Goal: Complete application form: Complete application form

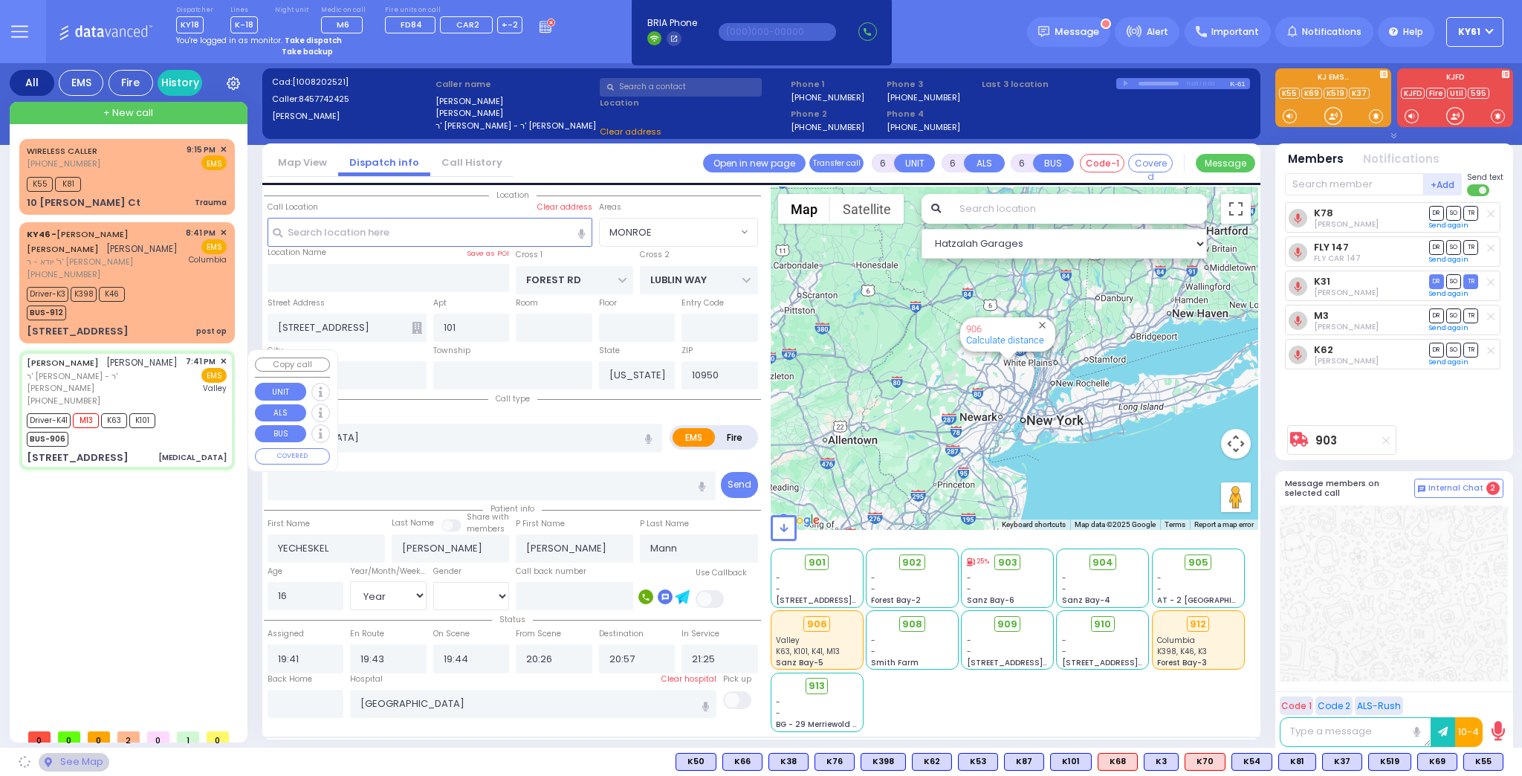
select select
select select "Year"
select select "[DEMOGRAPHIC_DATA]"
type input "LIZENSK BLVD"
type input "FOREST RD"
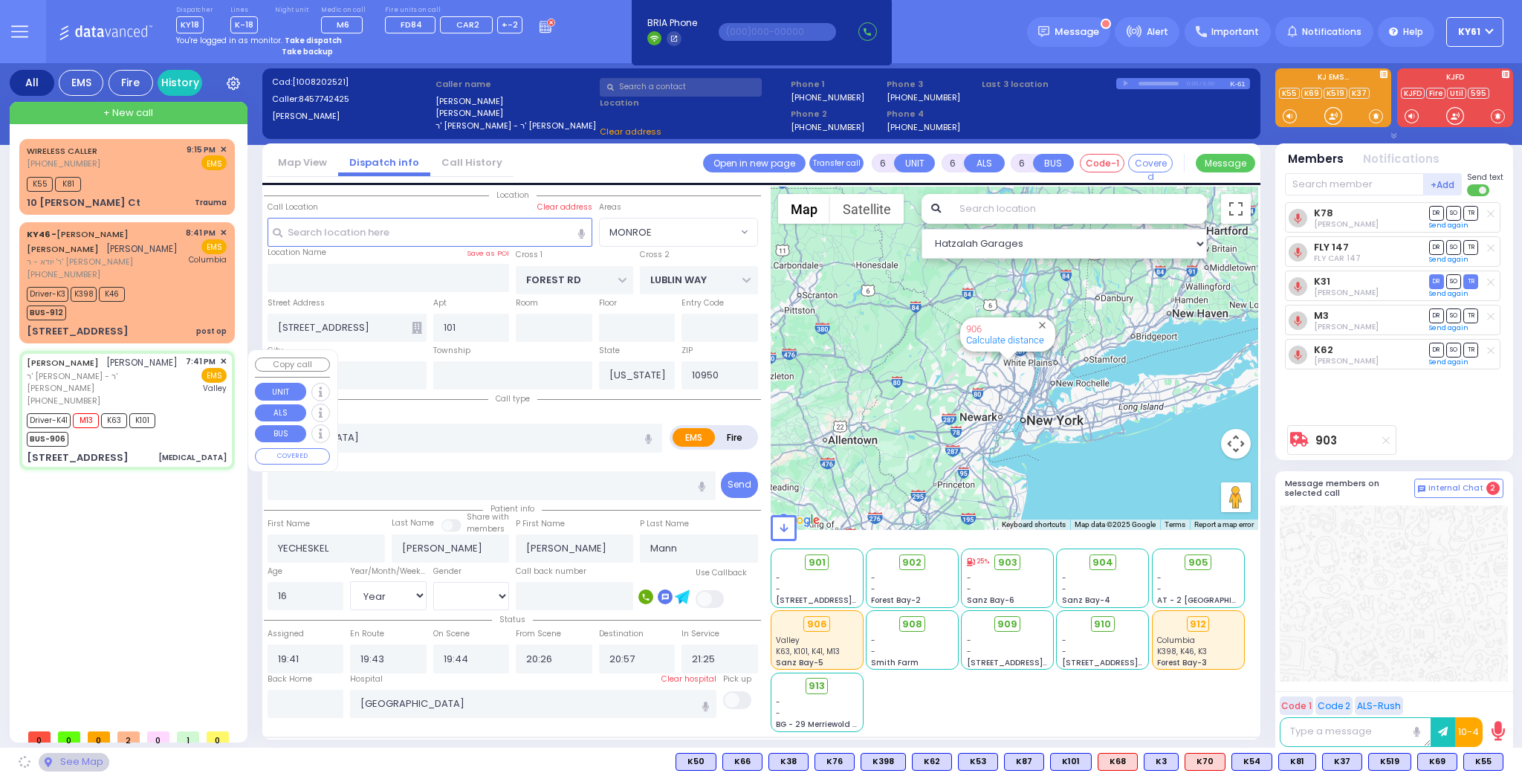
type input "7 SCHUNNEMUNK RD"
type input "301"
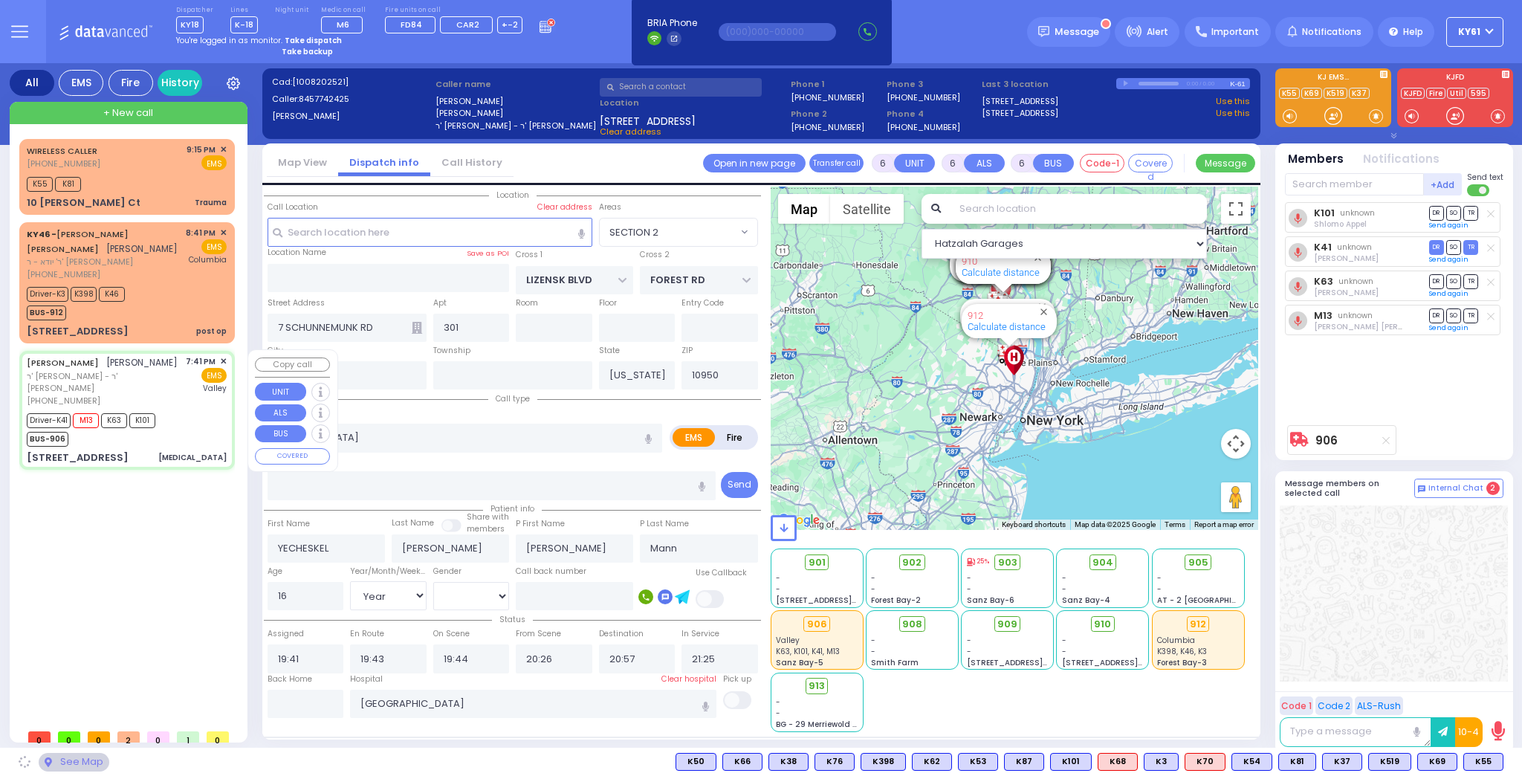
select select "SECTION 2"
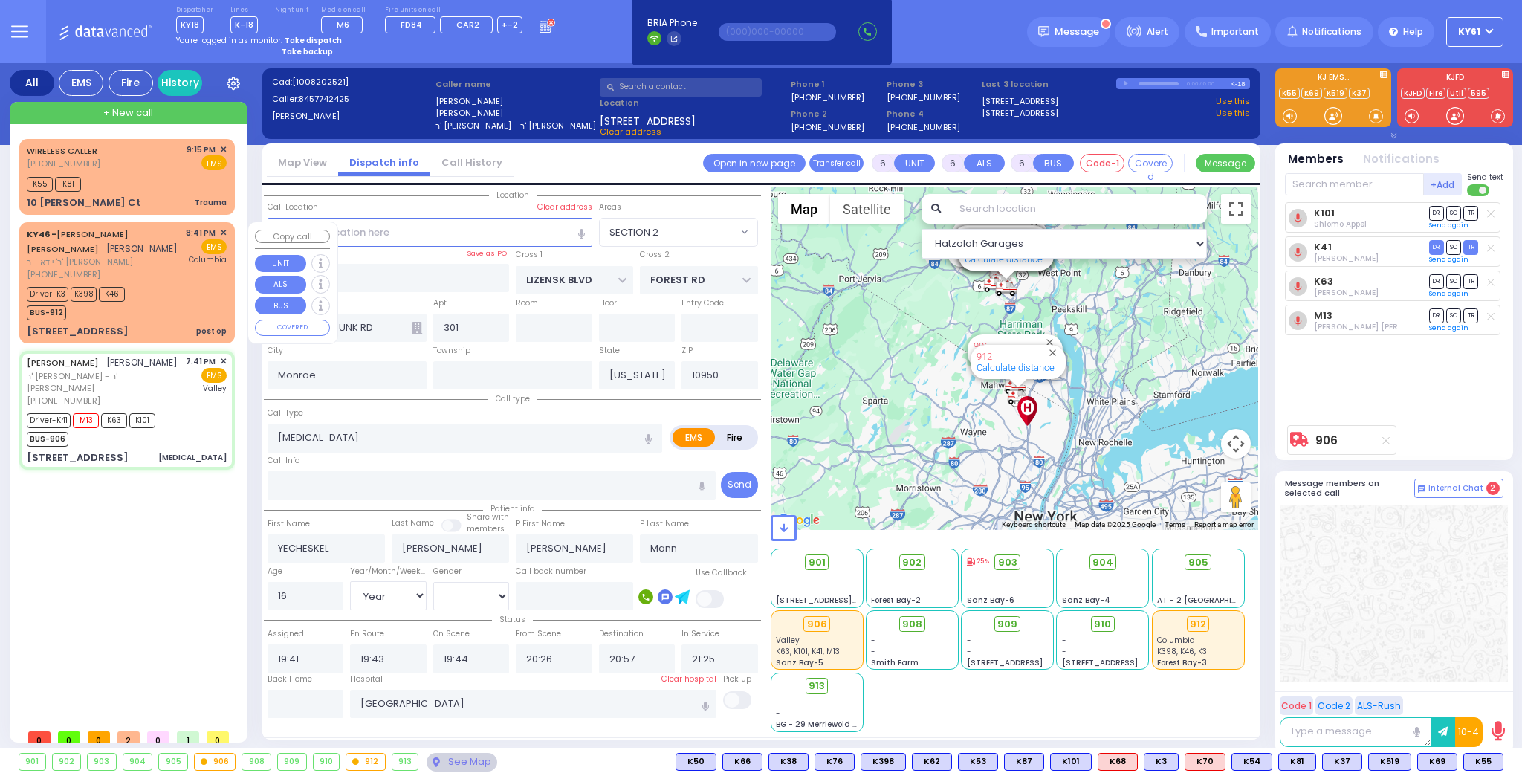
click at [183, 283] on div "Driver-K3 K398 K46 BUS-912" at bounding box center [127, 301] width 200 height 37
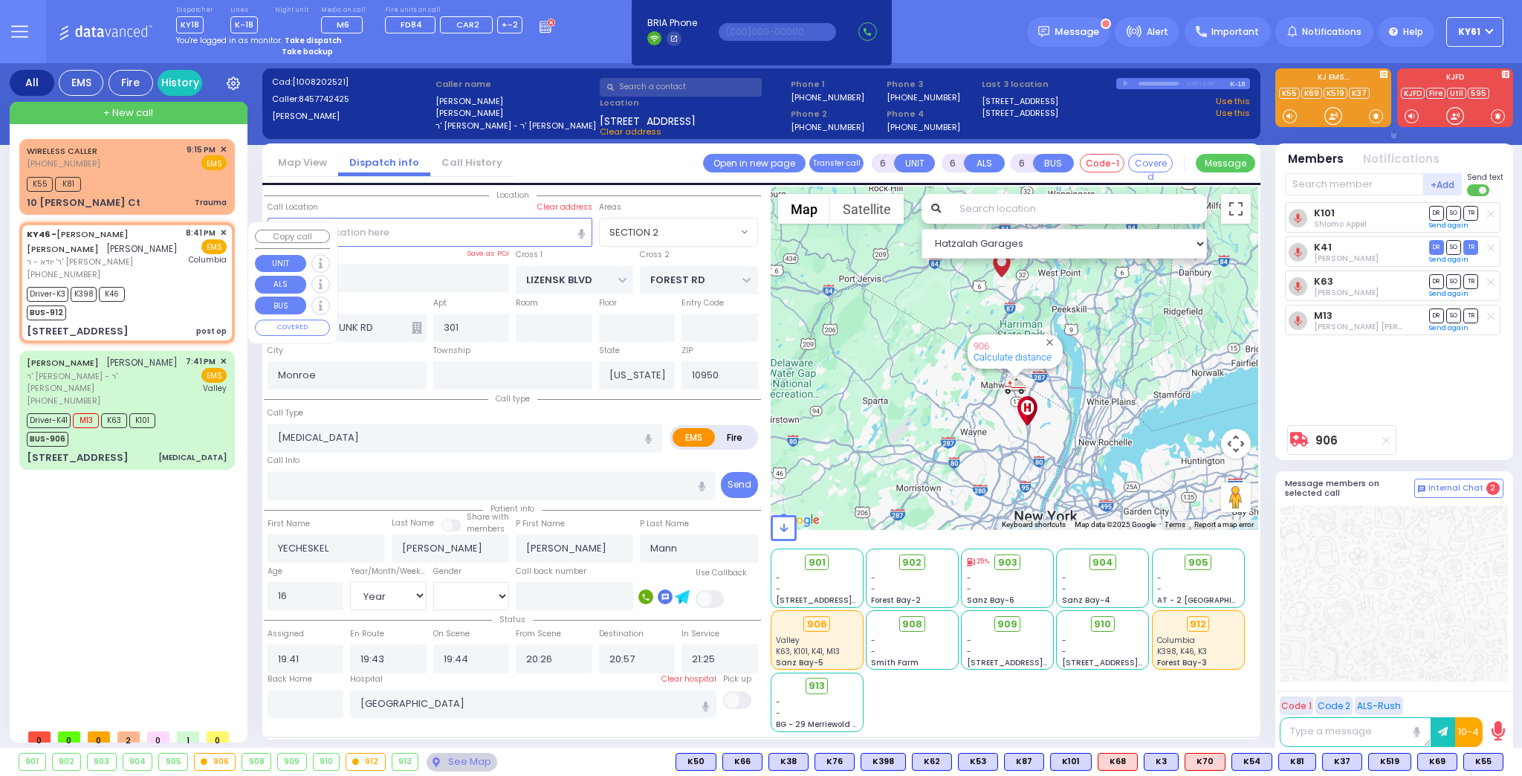
select select
type input "post op"
radio input "true"
type input "[PERSON_NAME]"
type input "KAHANA"
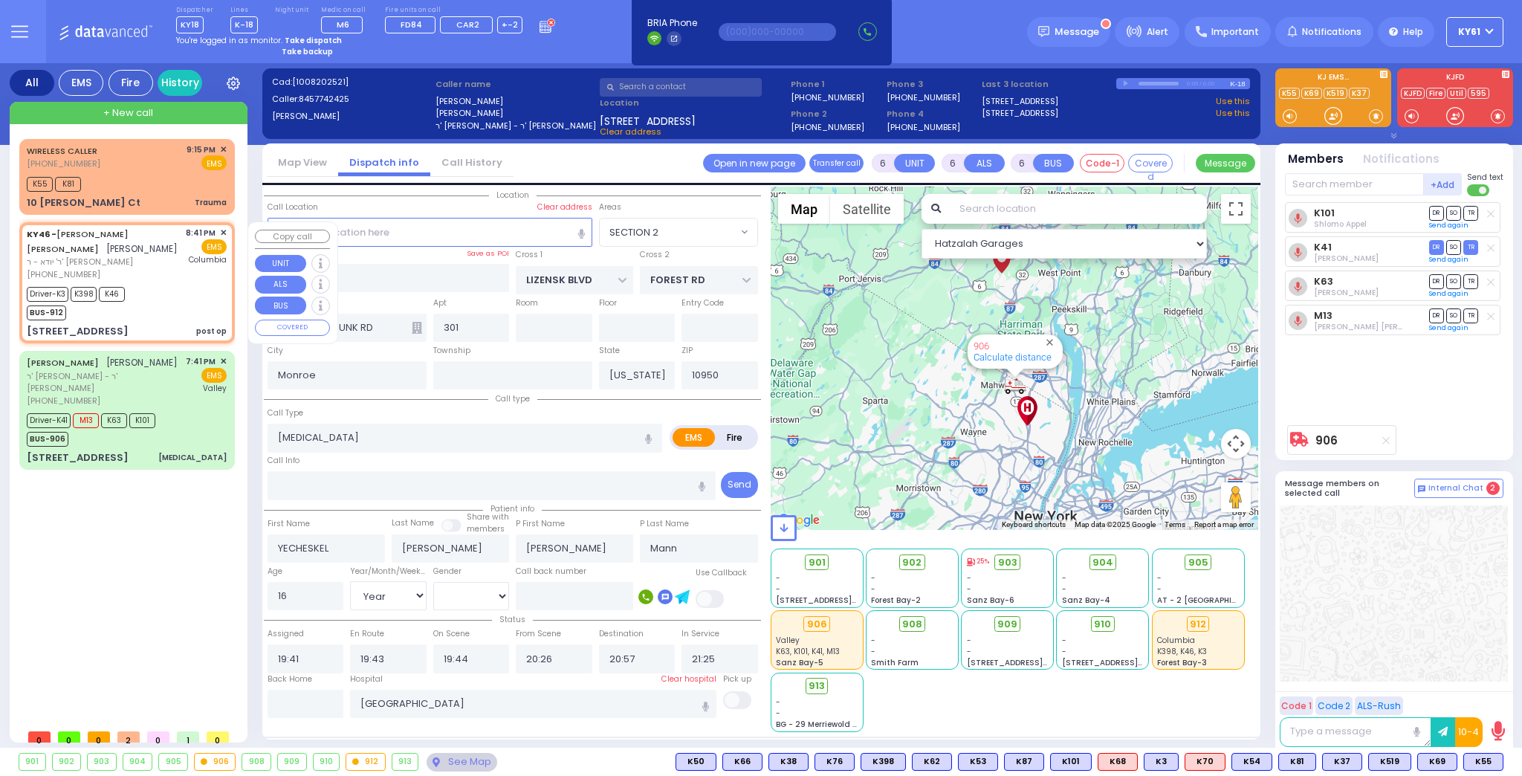
type input "[PERSON_NAME]"
type input "Landau"
type input "1"
select select "Year"
select select "[DEMOGRAPHIC_DATA]"
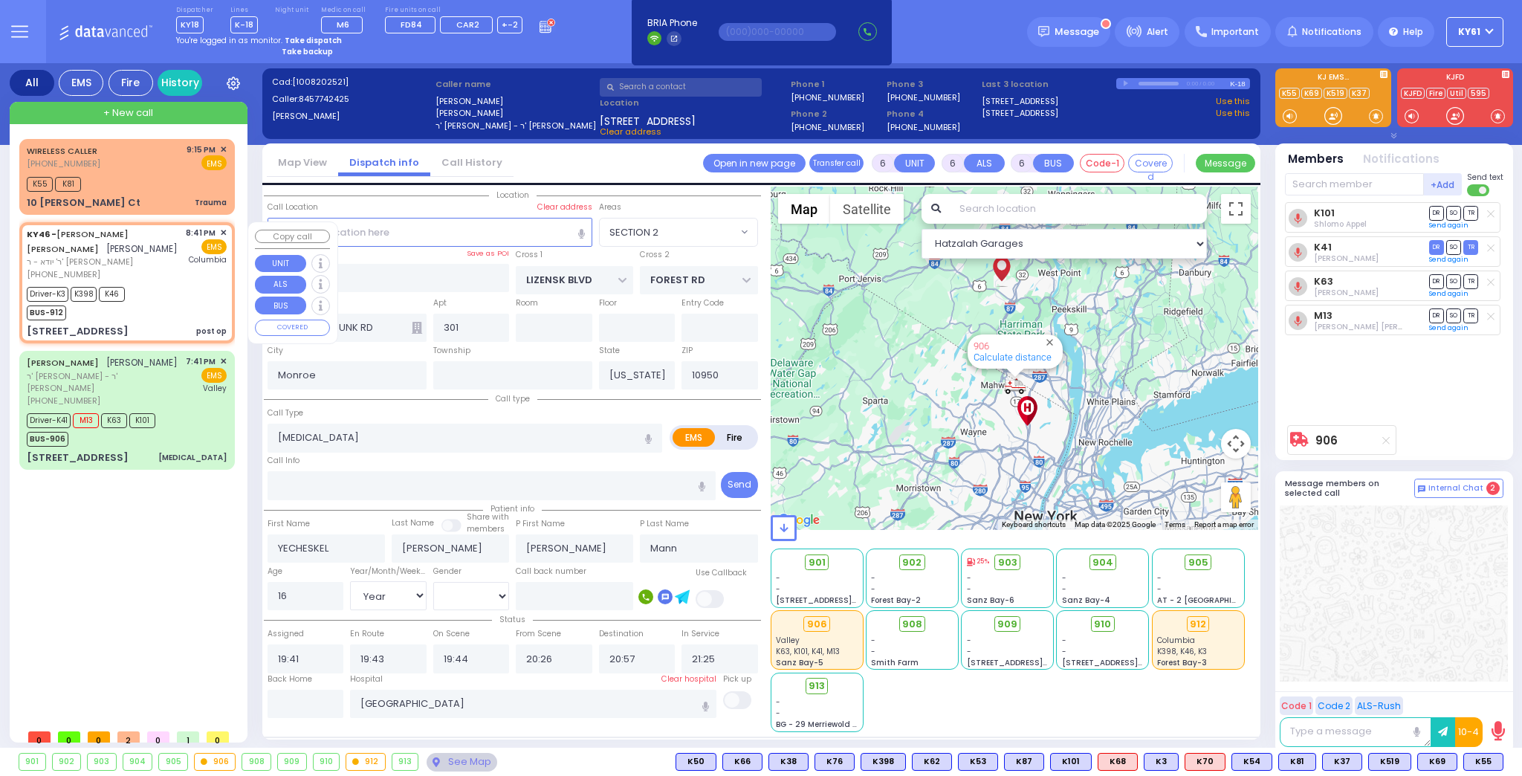
type input "20:41"
type input "20:42"
type input "20:45"
type input "20:55"
type input "21:55"
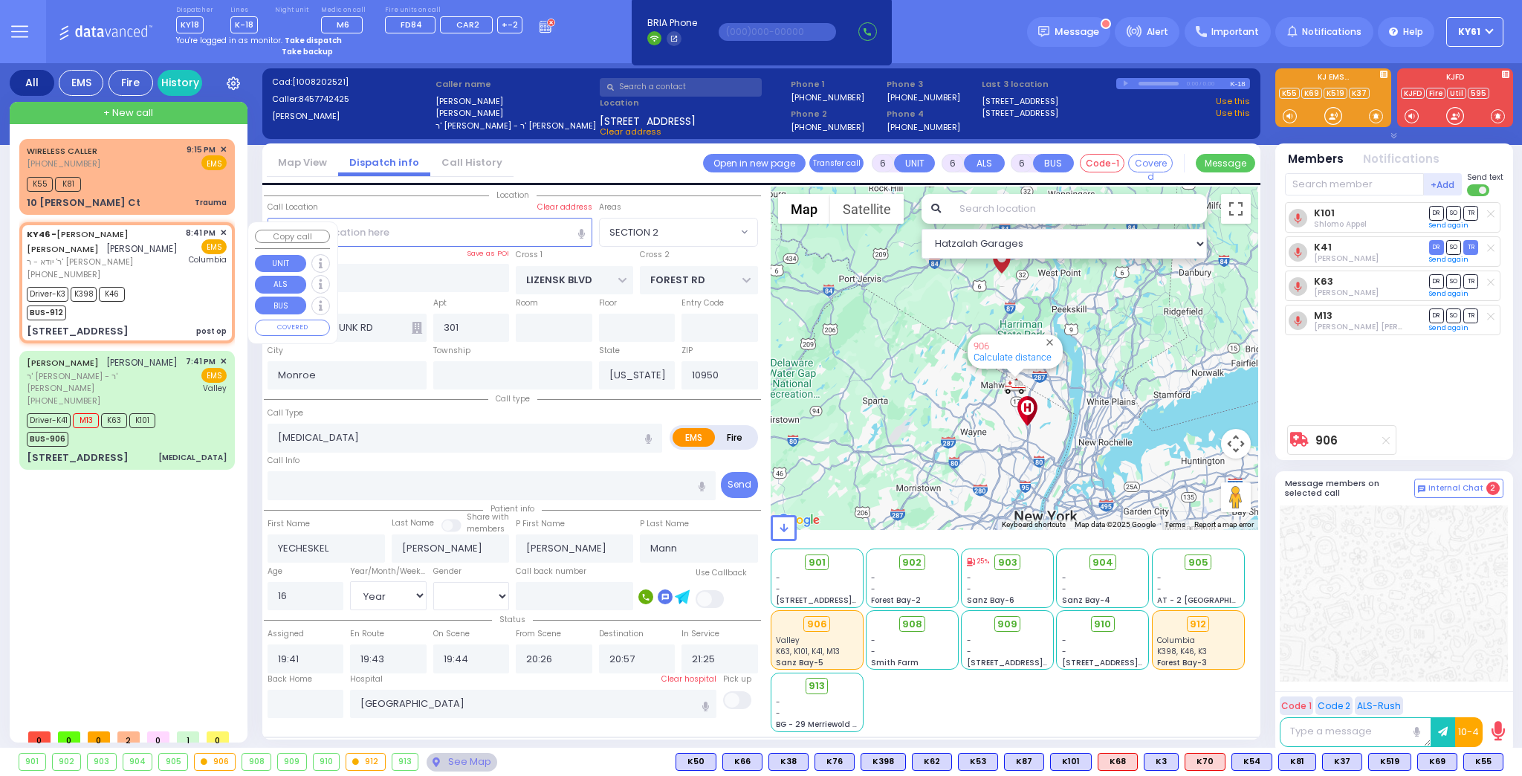
type input "23:00"
type input "[US_STATE][GEOGRAPHIC_DATA]- [GEOGRAPHIC_DATA]"
select select "Hatzalah Garages"
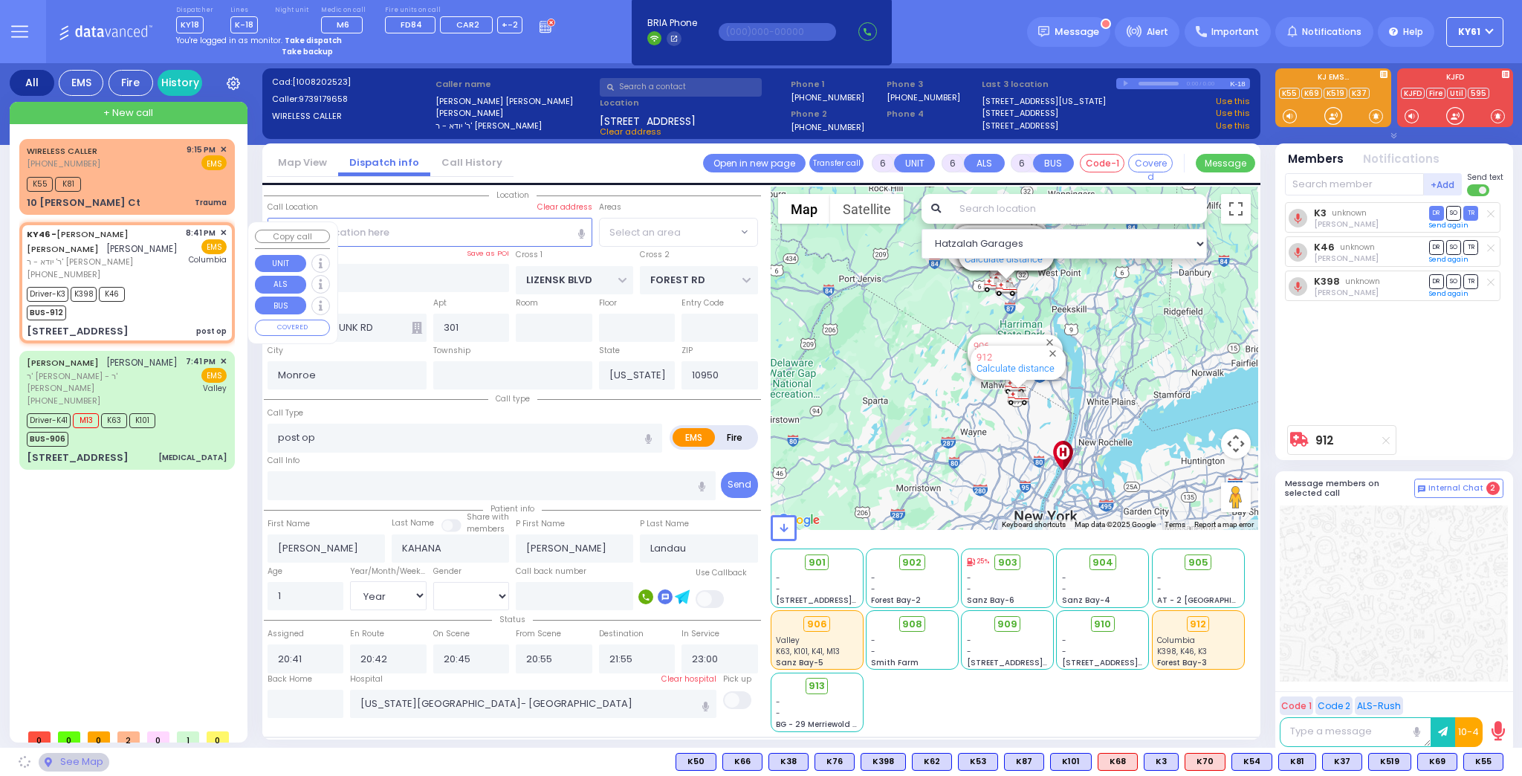
type input "KROLLA DR"
type input "42 Satmar Dr"
type input "202"
select select "SECTION 3"
select select
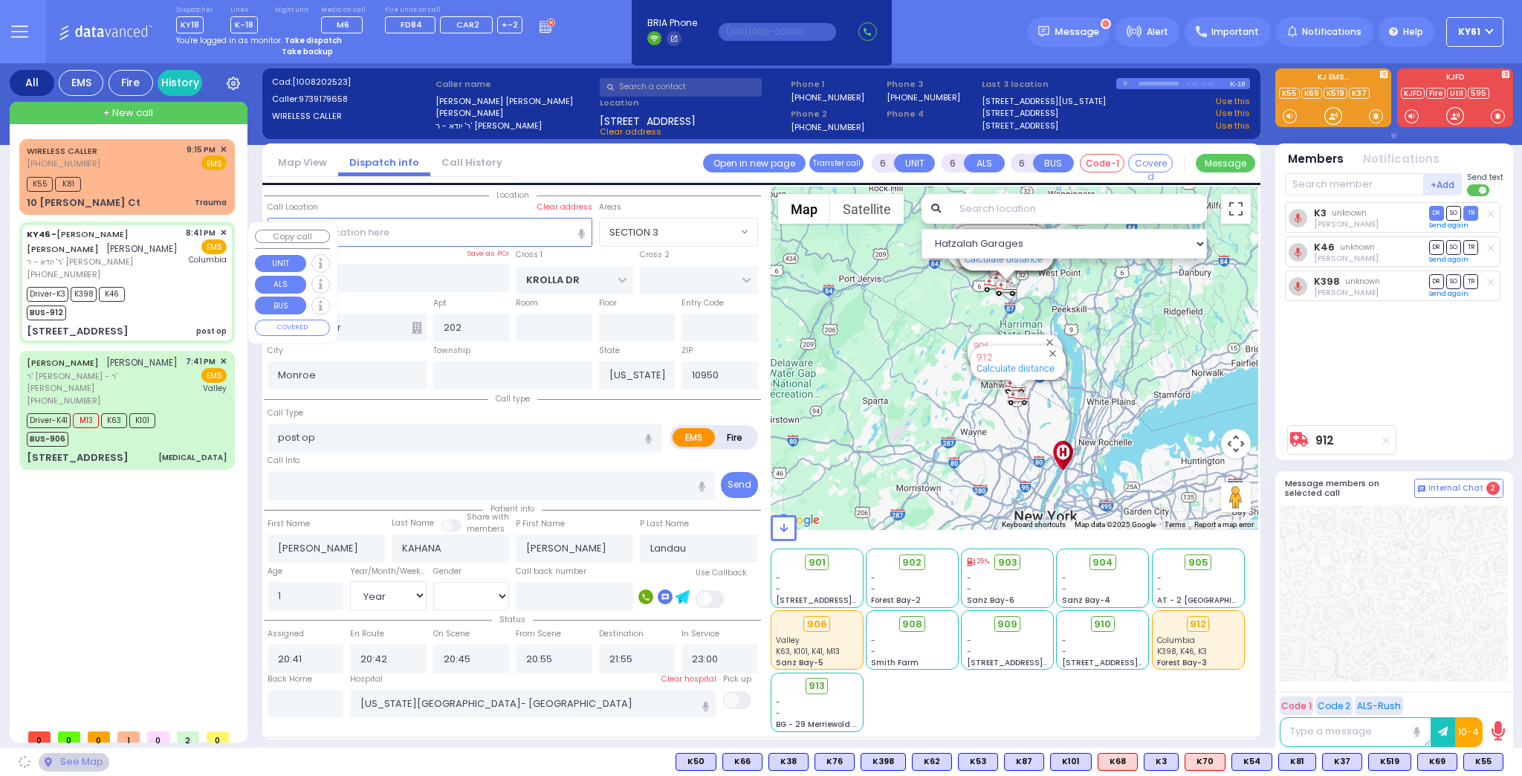
radio input "true"
select select "Year"
select select "[DEMOGRAPHIC_DATA]"
select select "Hatzalah Garages"
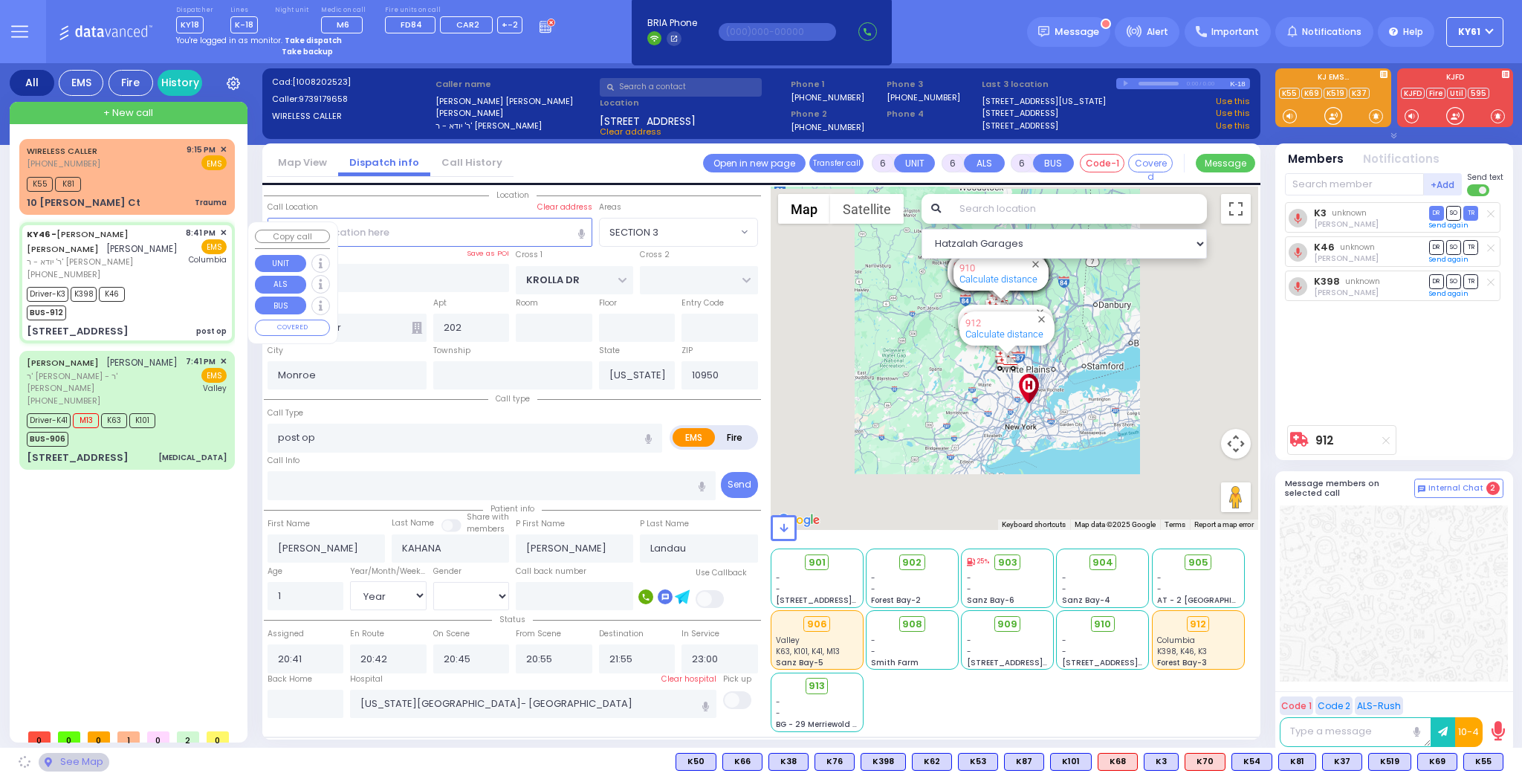
select select "SECTION 3"
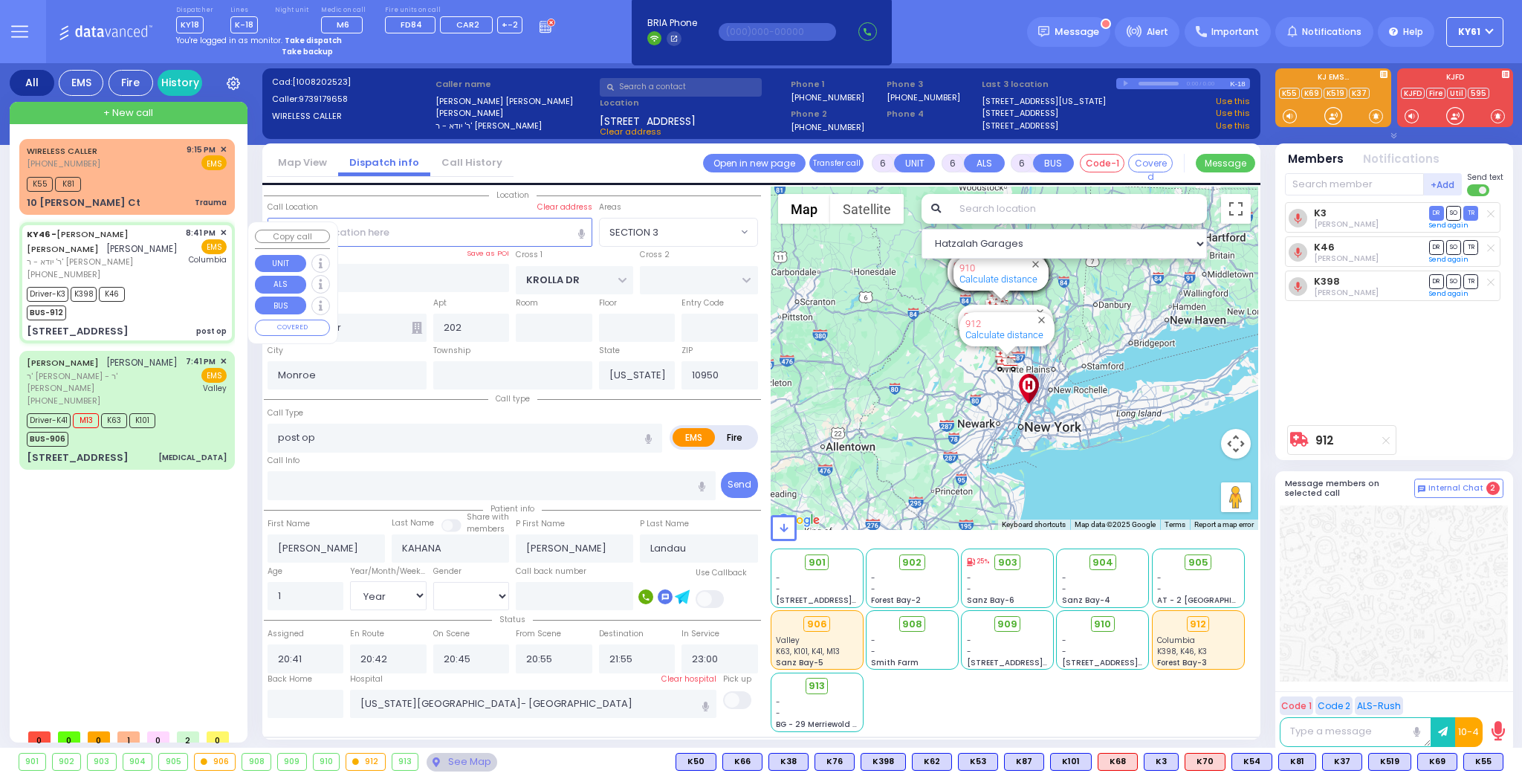
select select
radio input "true"
select select "Year"
select select "[DEMOGRAPHIC_DATA]"
select select "Hatzalah Garages"
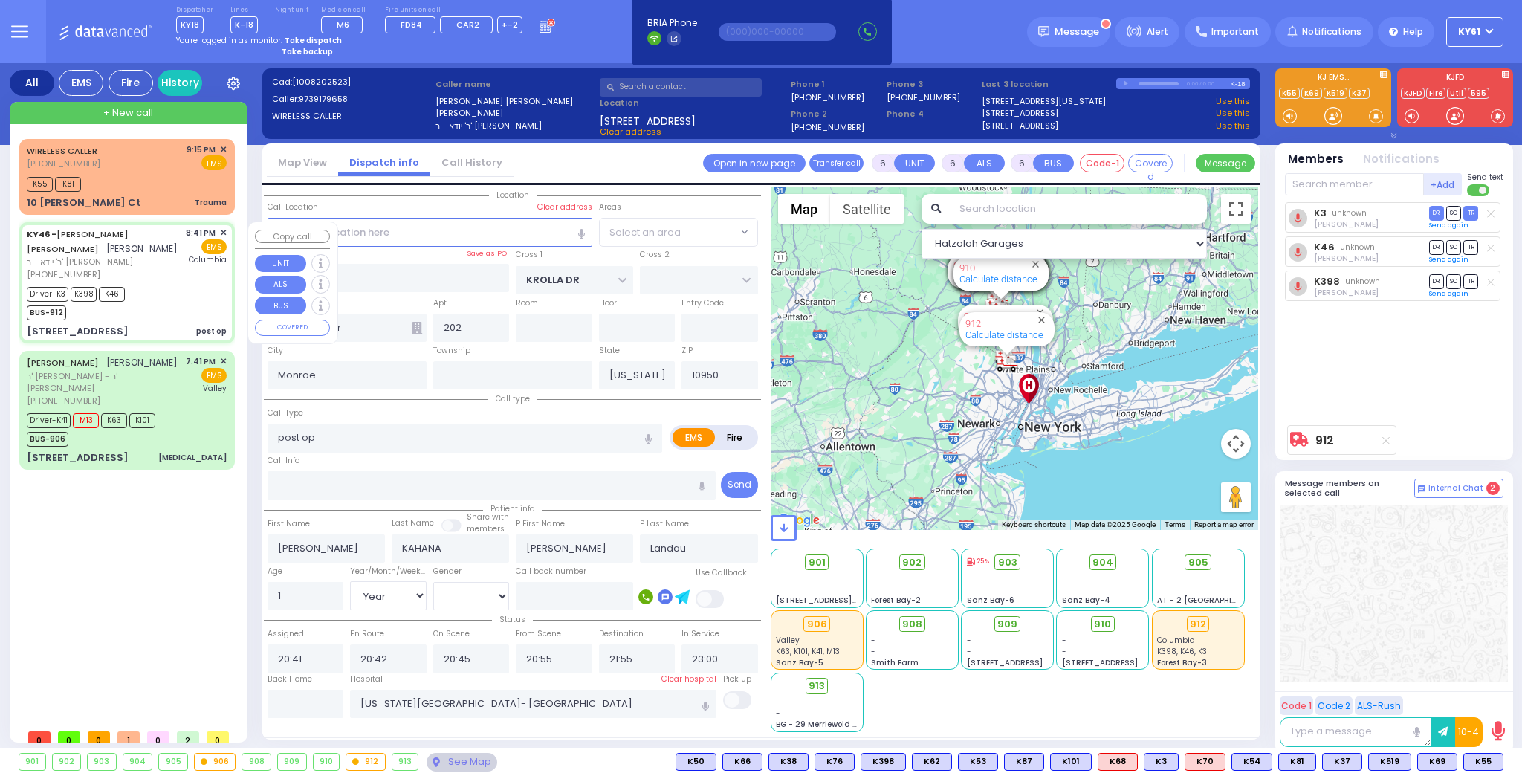
select select "SECTION 3"
select select
radio input "true"
select select "Year"
select select "[DEMOGRAPHIC_DATA]"
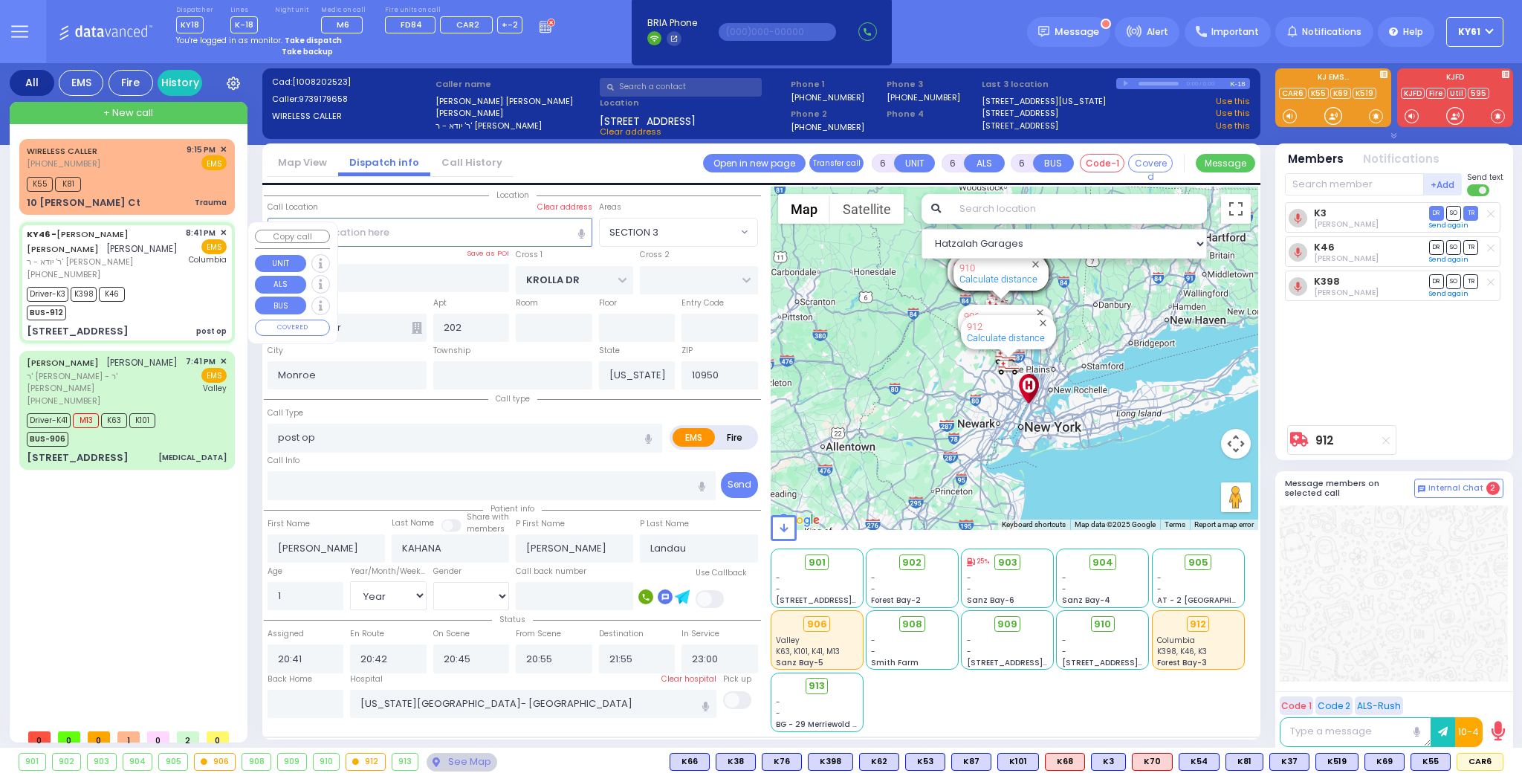
select select "Hatzalah Garages"
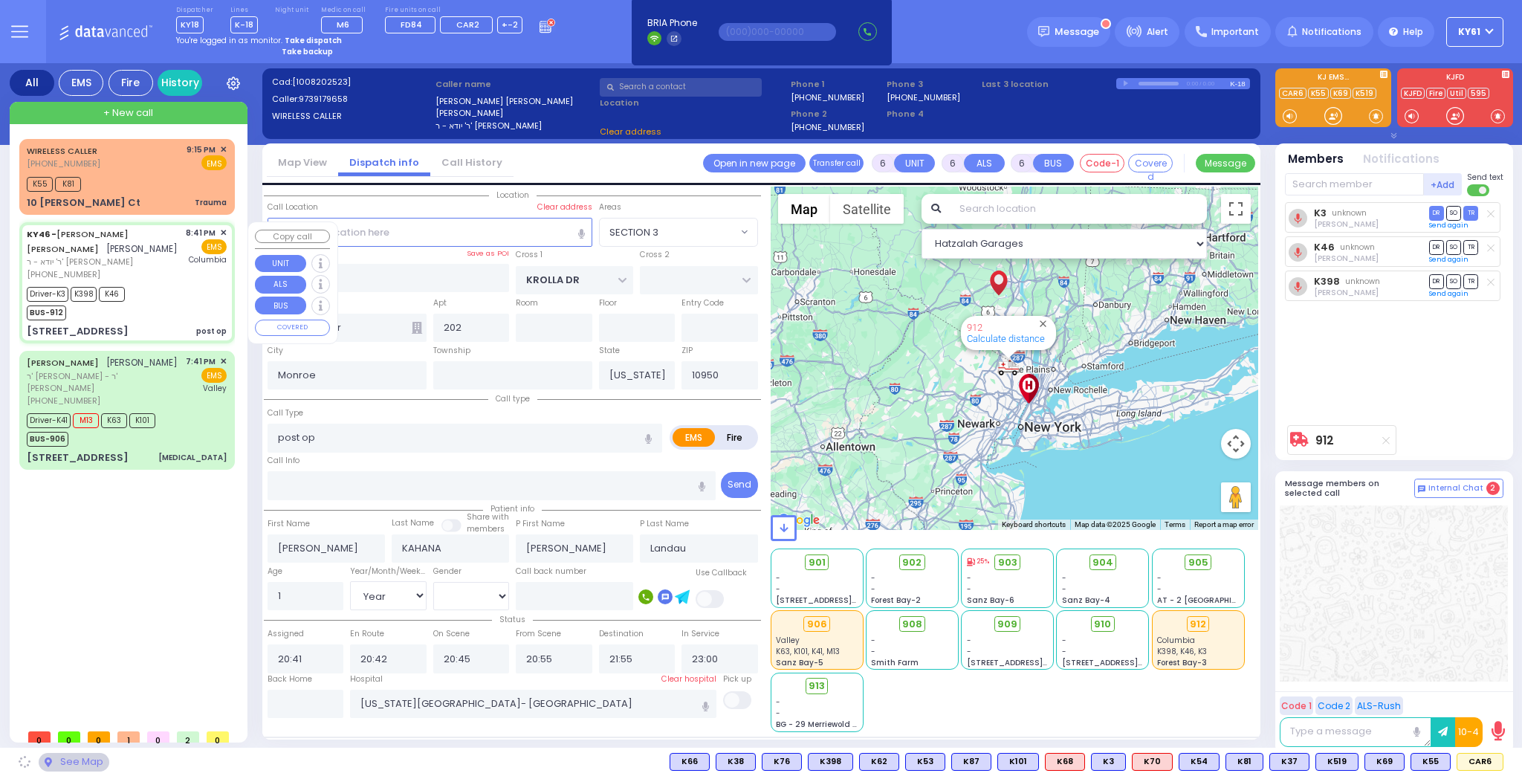
select select "SECTION 3"
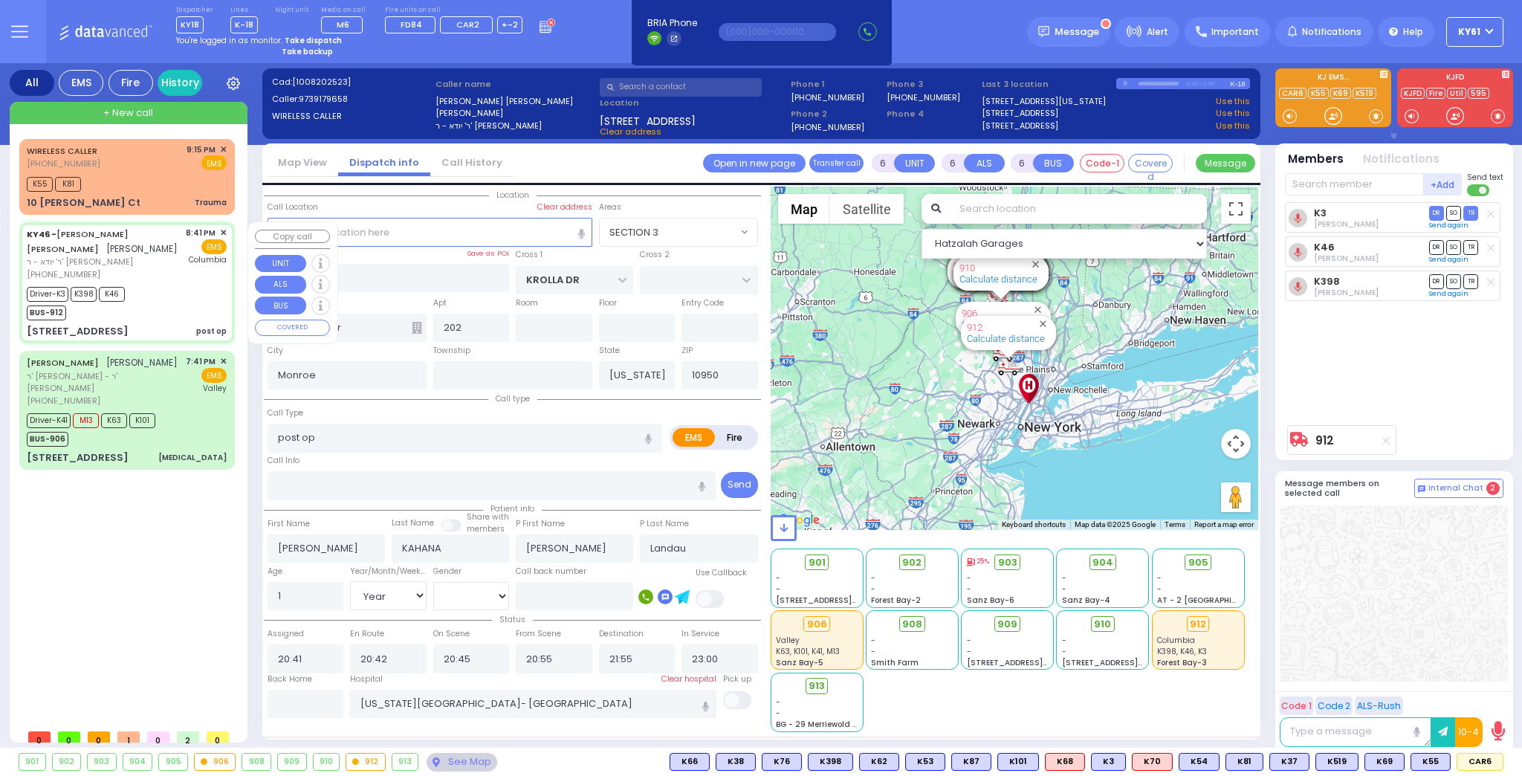
select select
radio input "true"
select select "Year"
select select "[DEMOGRAPHIC_DATA]"
select select "Hatzalah Garages"
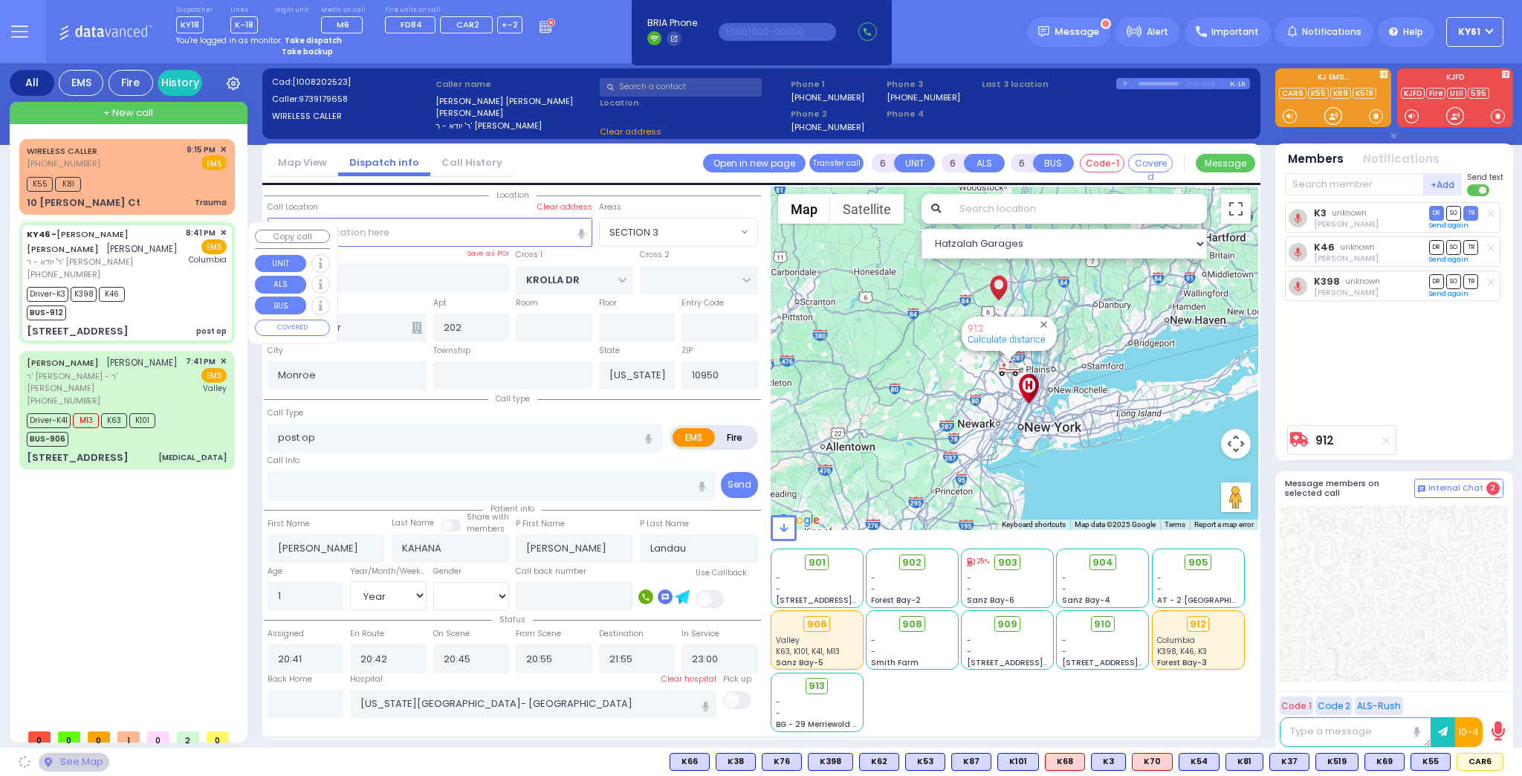
select select "SECTION 3"
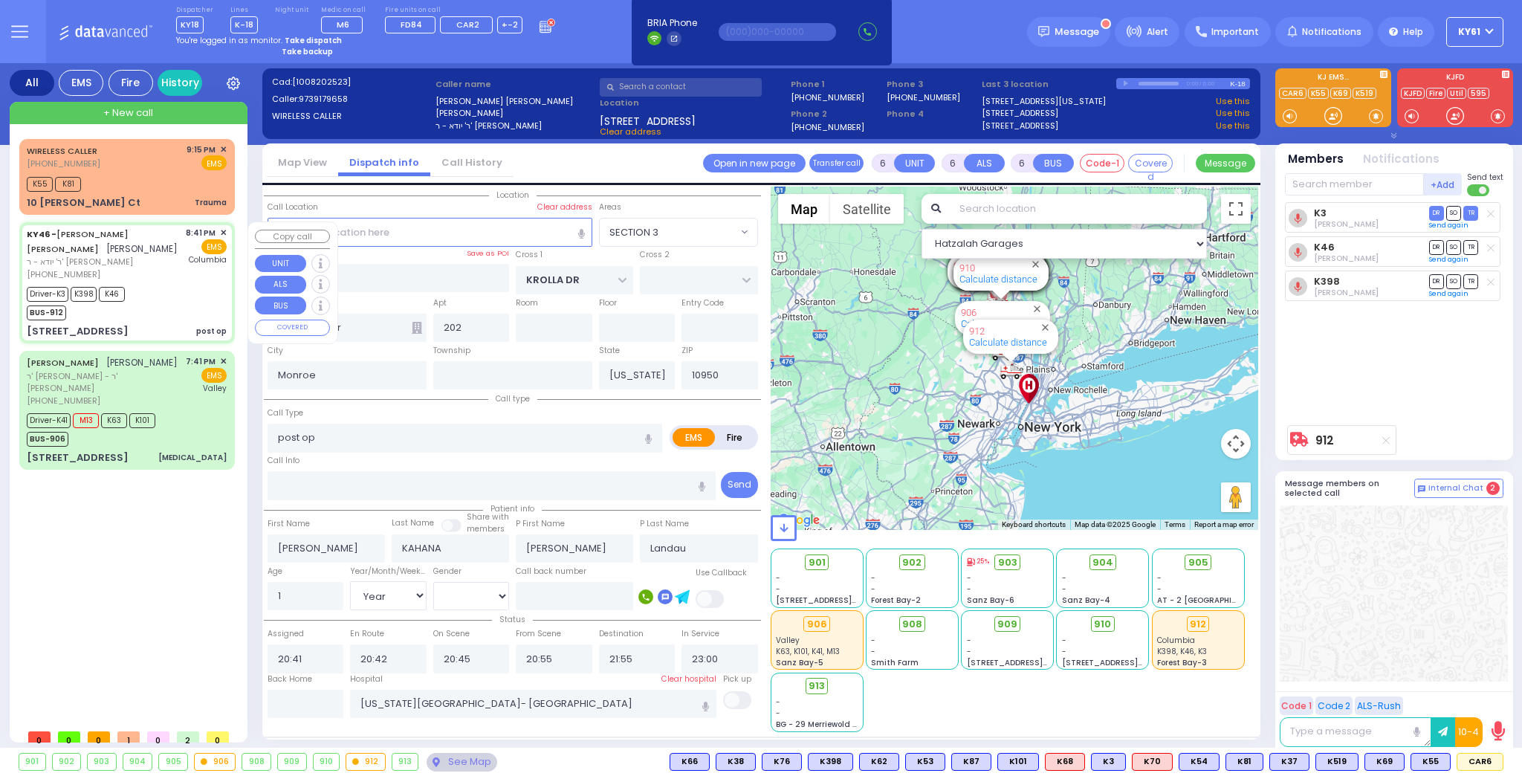
select select
radio input "true"
select select "Year"
select select "[DEMOGRAPHIC_DATA]"
select select "Hatzalah Garages"
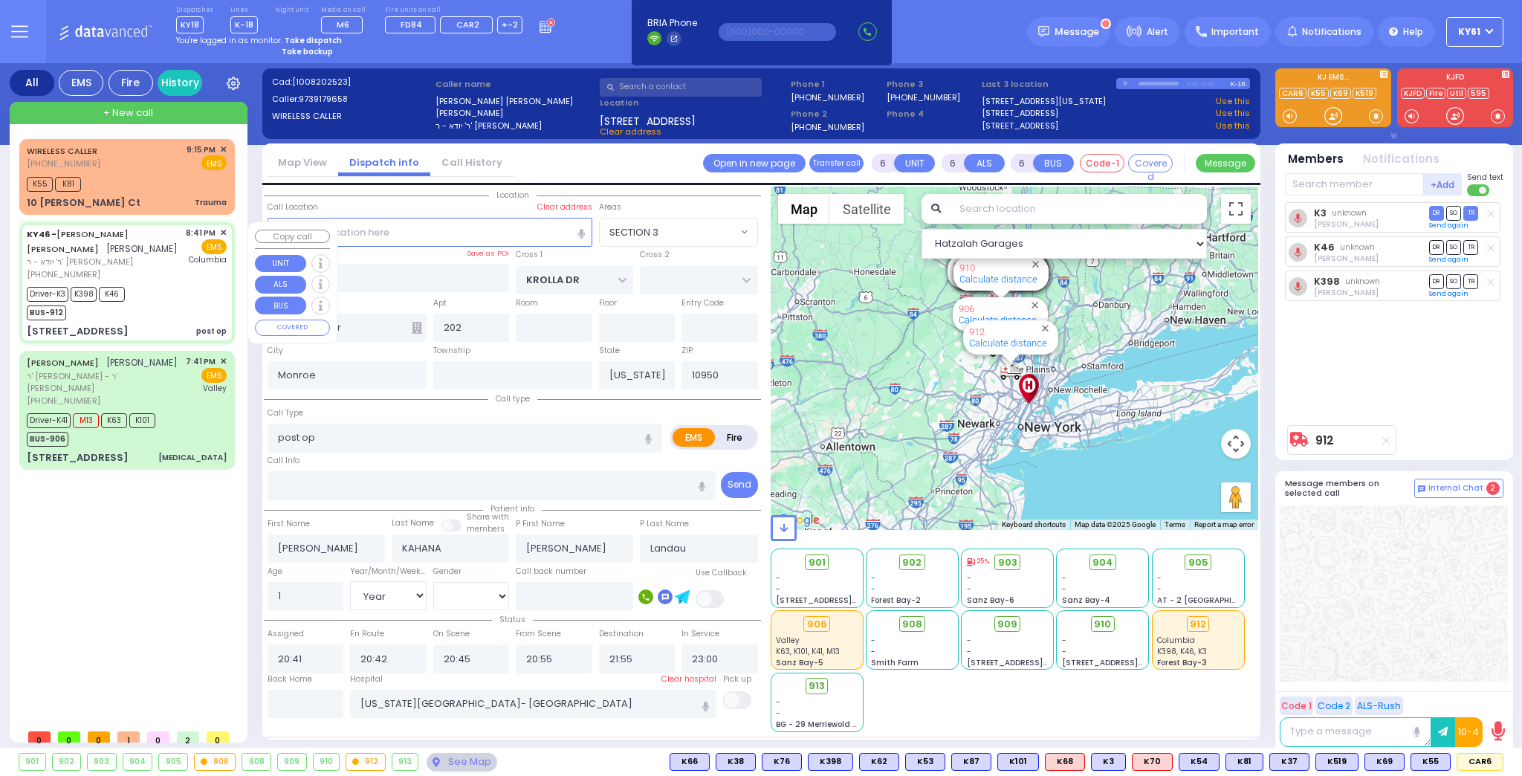
select select "SECTION 3"
select select
radio input "true"
select select "Year"
select select "[DEMOGRAPHIC_DATA]"
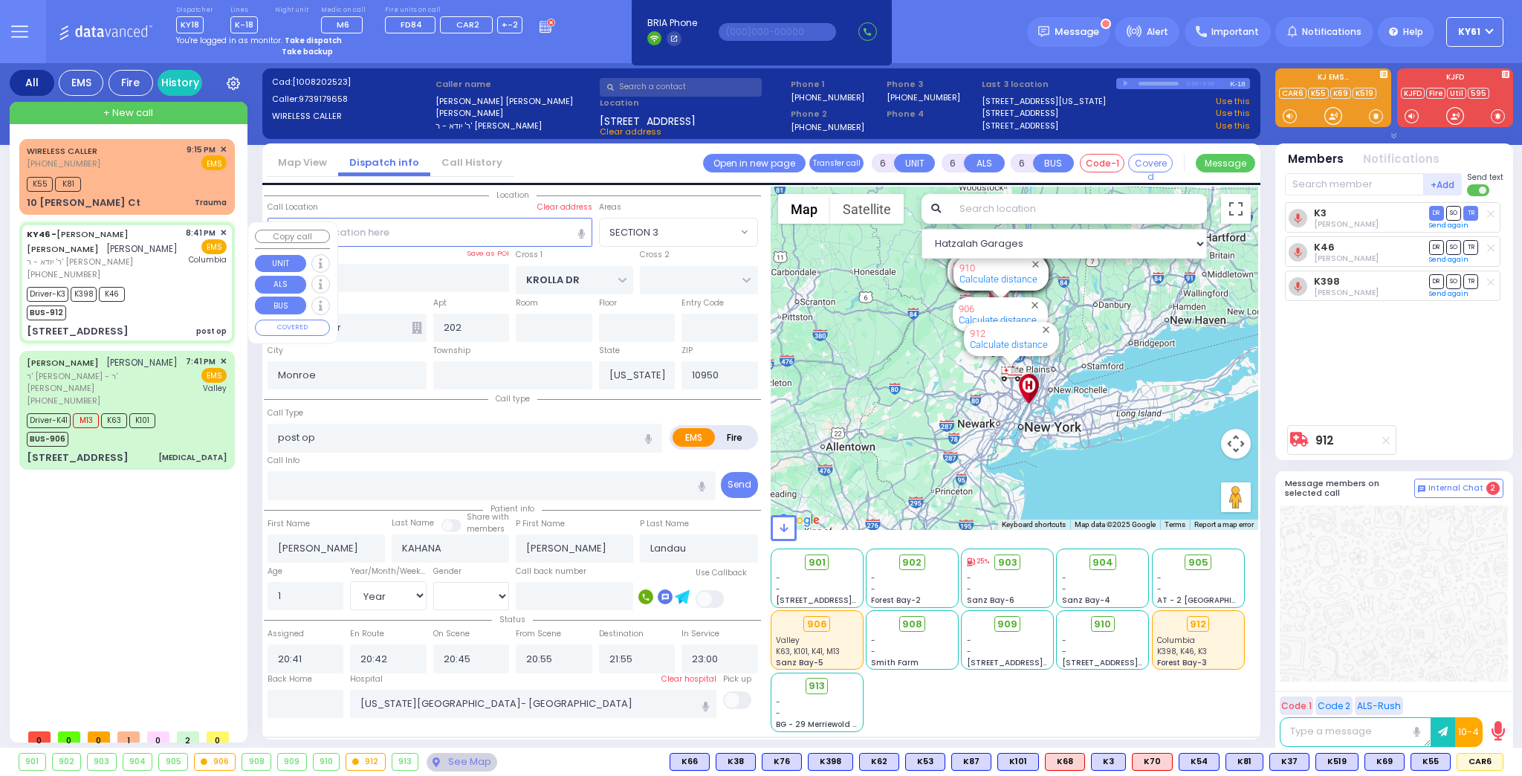
select select "Hatzalah Garages"
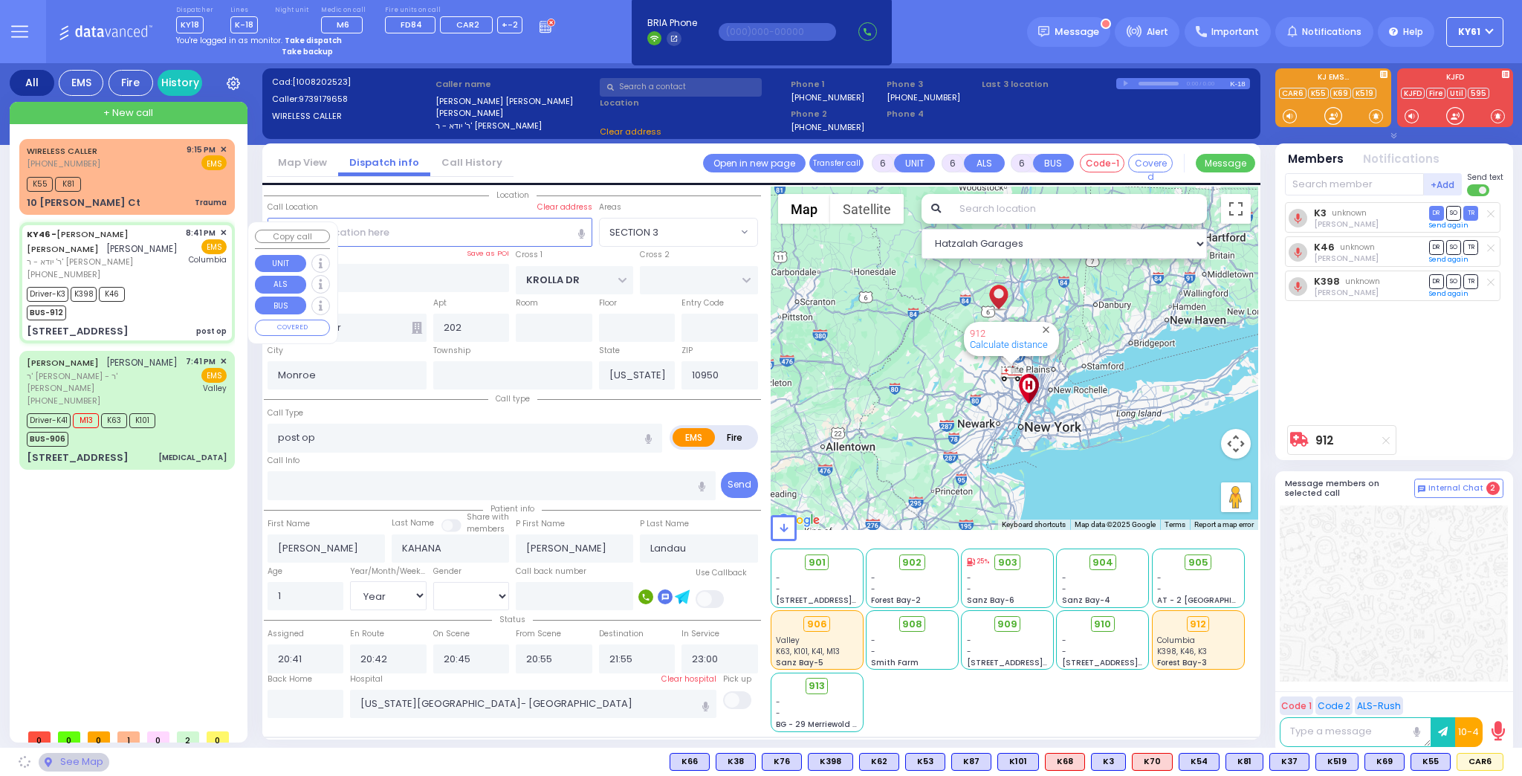
select select "SECTION 3"
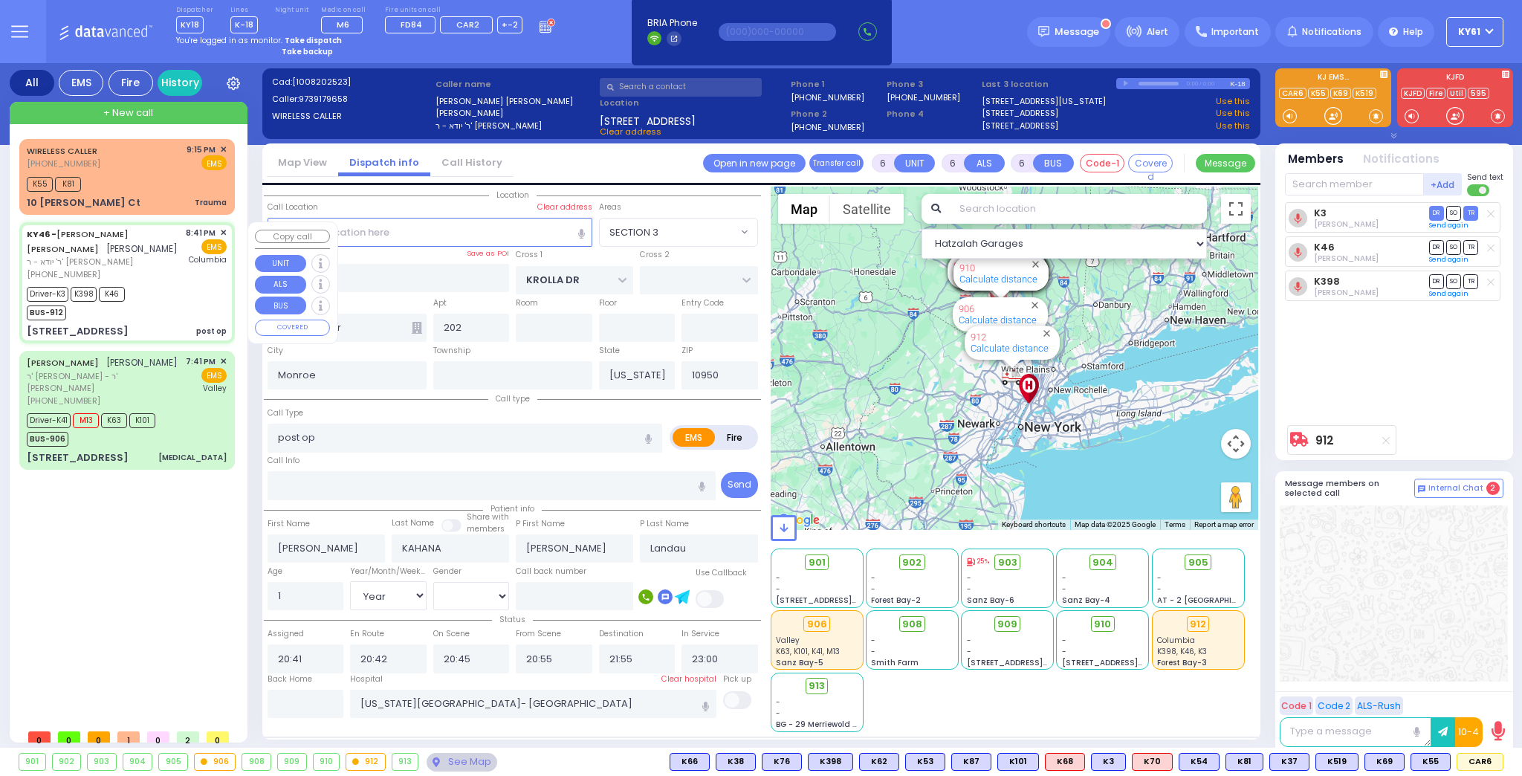
select select
radio input "true"
select select "Year"
select select "[DEMOGRAPHIC_DATA]"
select select "Hatzalah Garages"
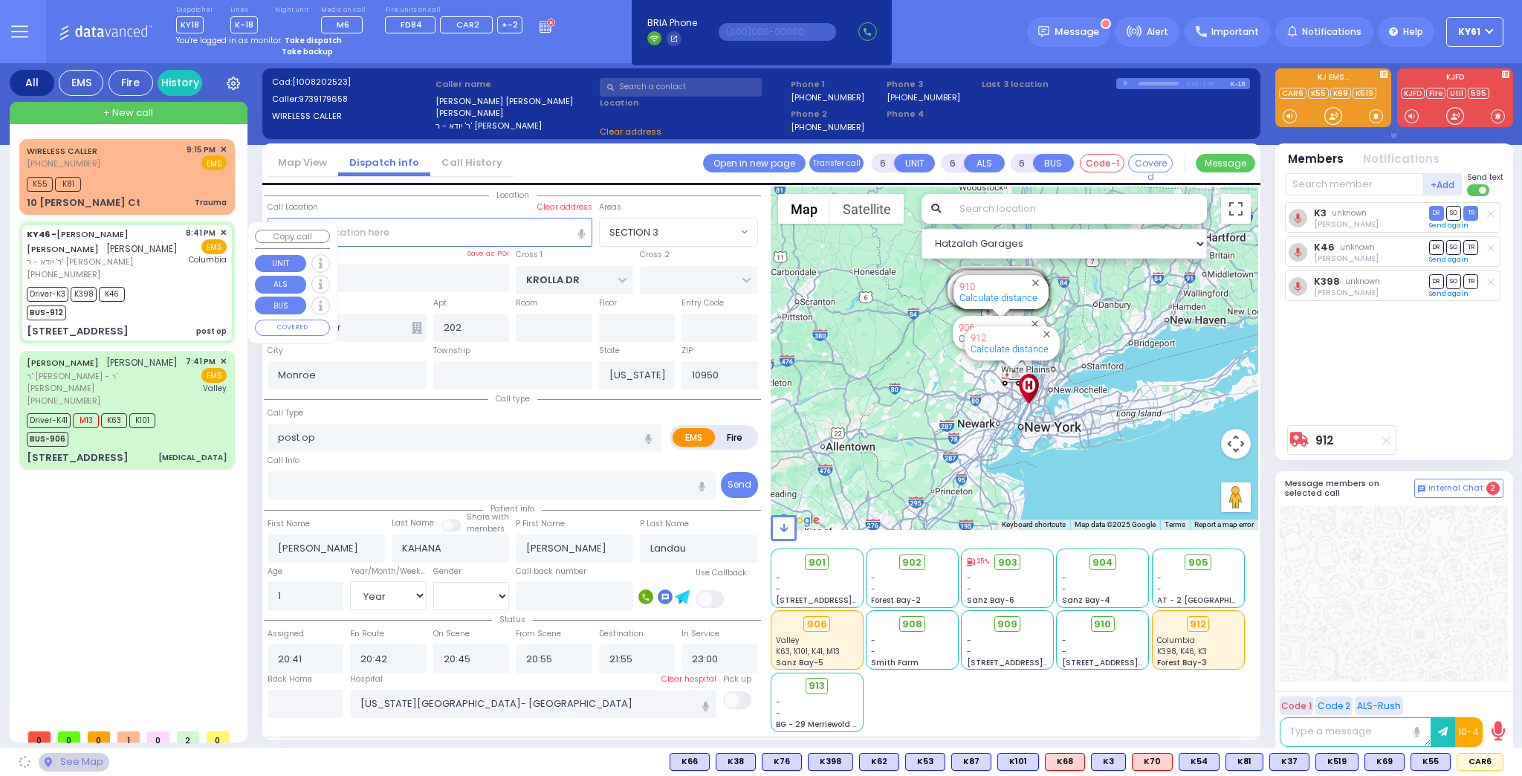
select select "SECTION 3"
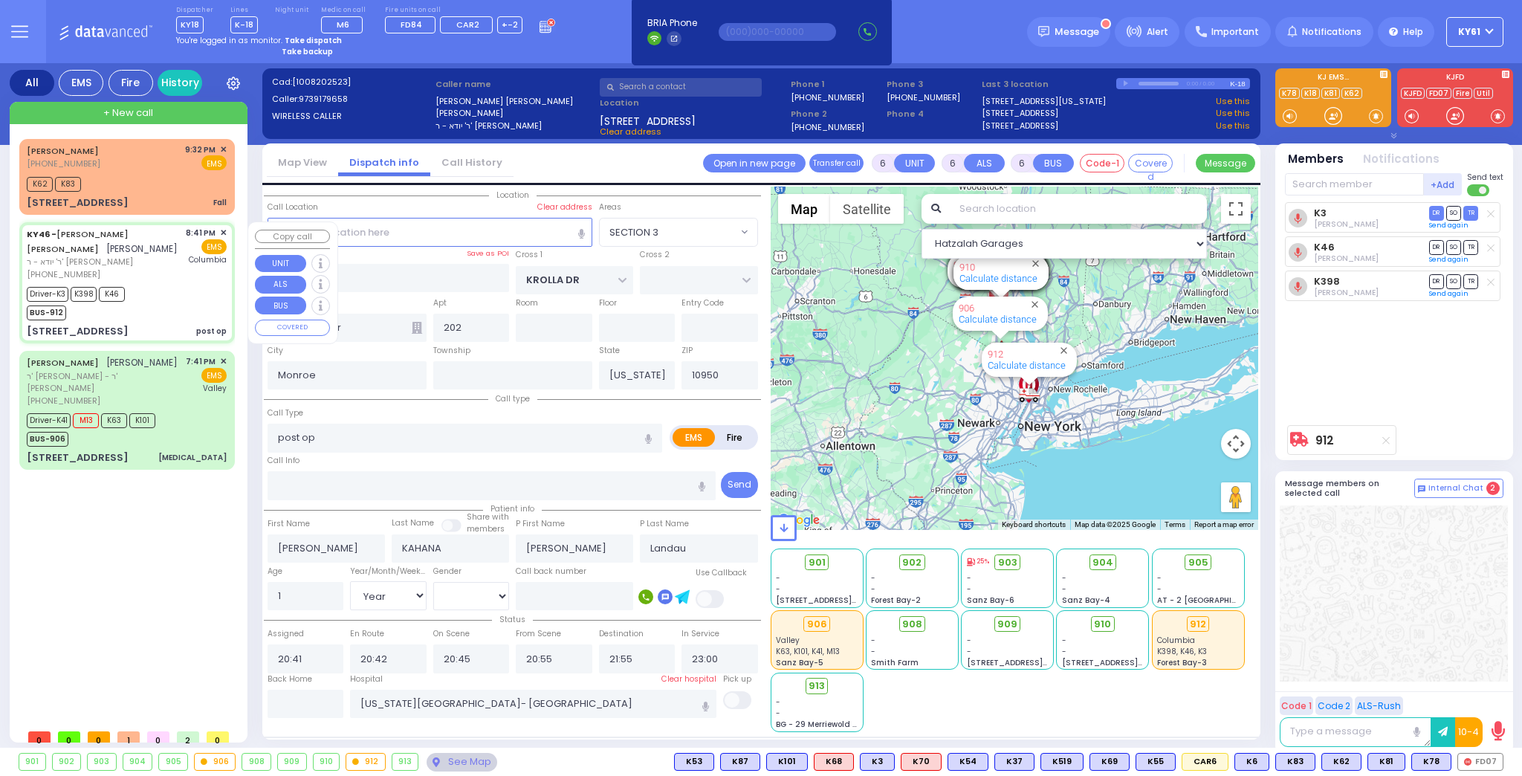
select select
radio input "true"
select select "Year"
select select "[DEMOGRAPHIC_DATA]"
select select "Hatzalah Garages"
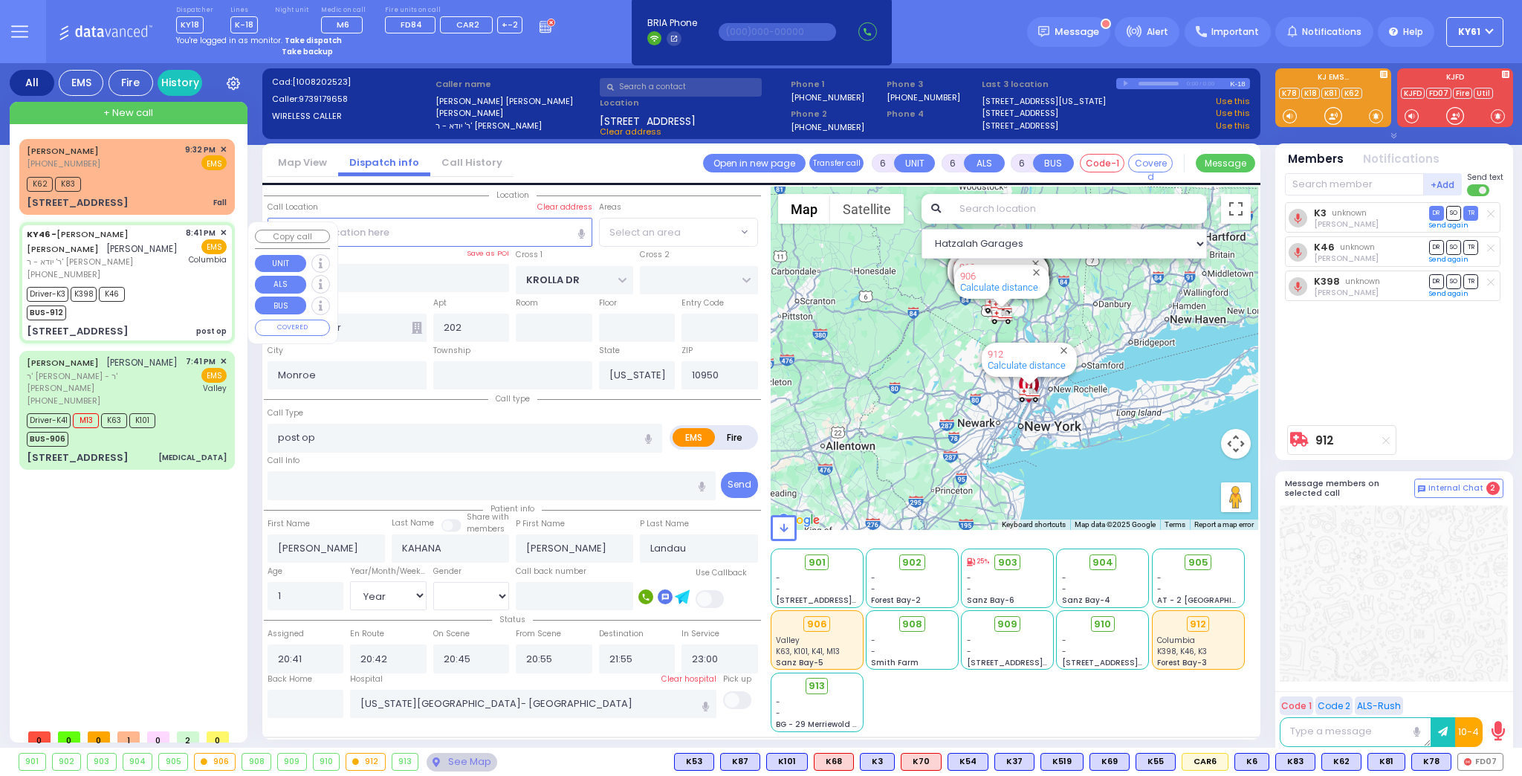
select select "SECTION 3"
select select
radio input "true"
select select "Year"
select select "[DEMOGRAPHIC_DATA]"
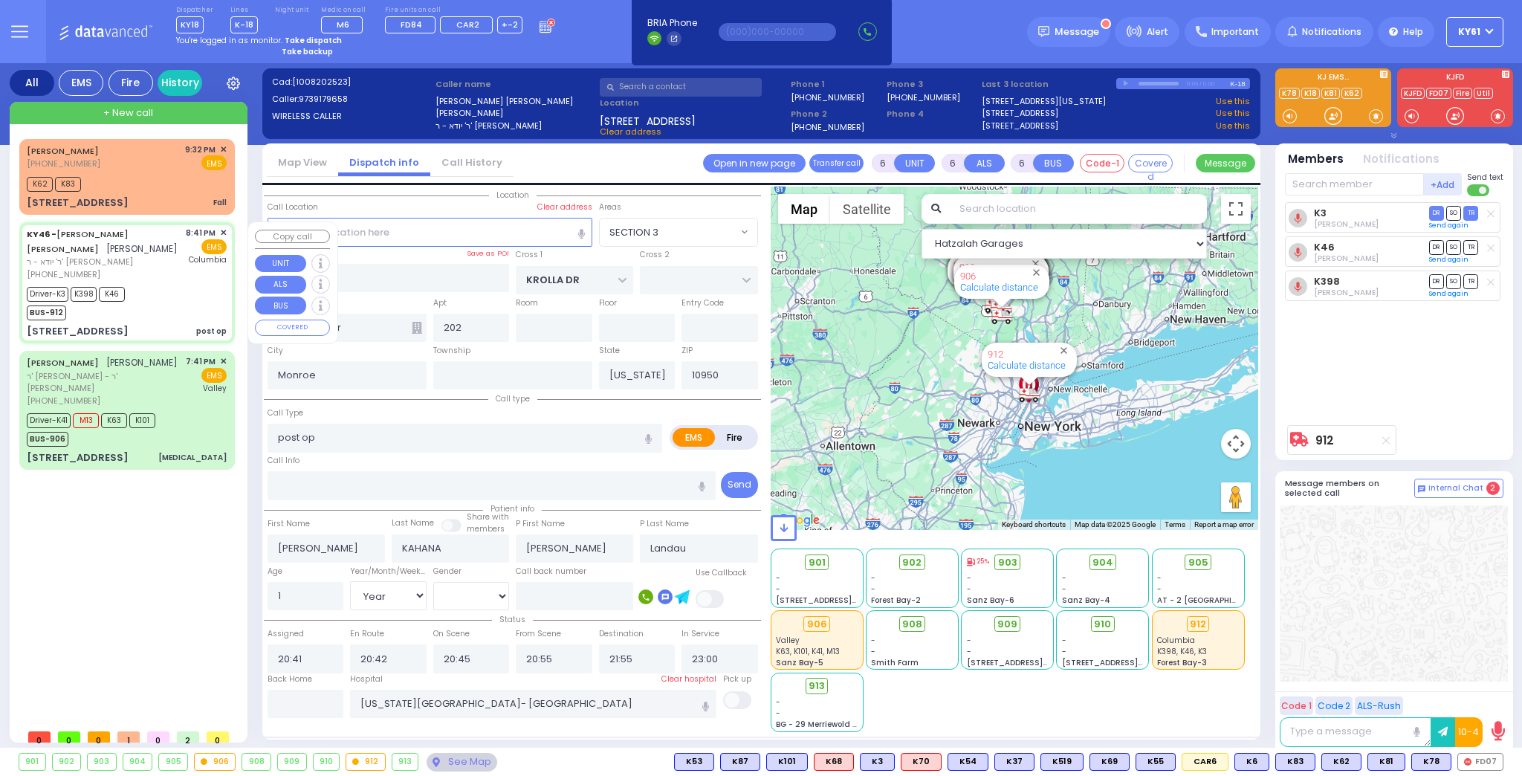
select select "Hatzalah Garages"
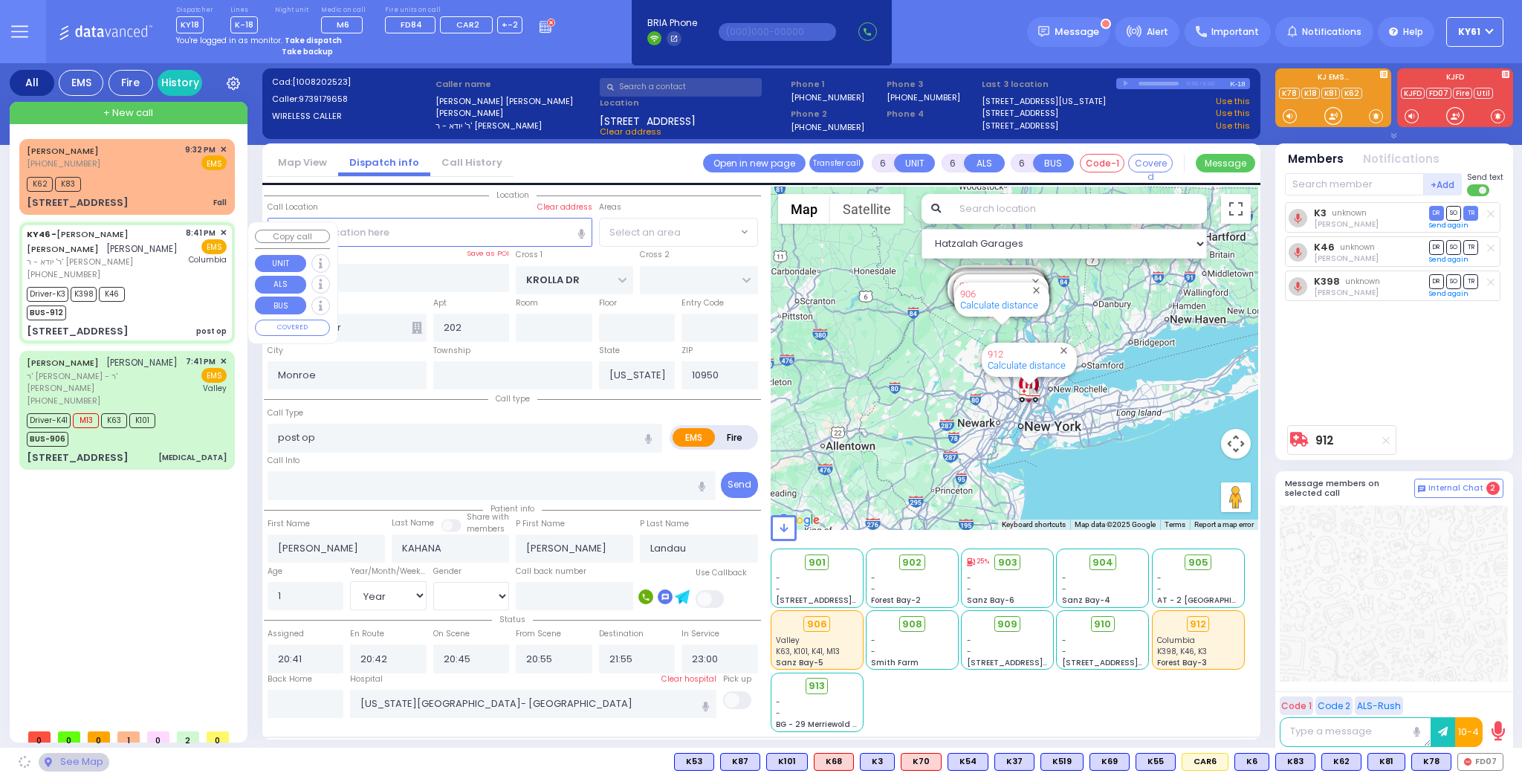
select select "SECTION 3"
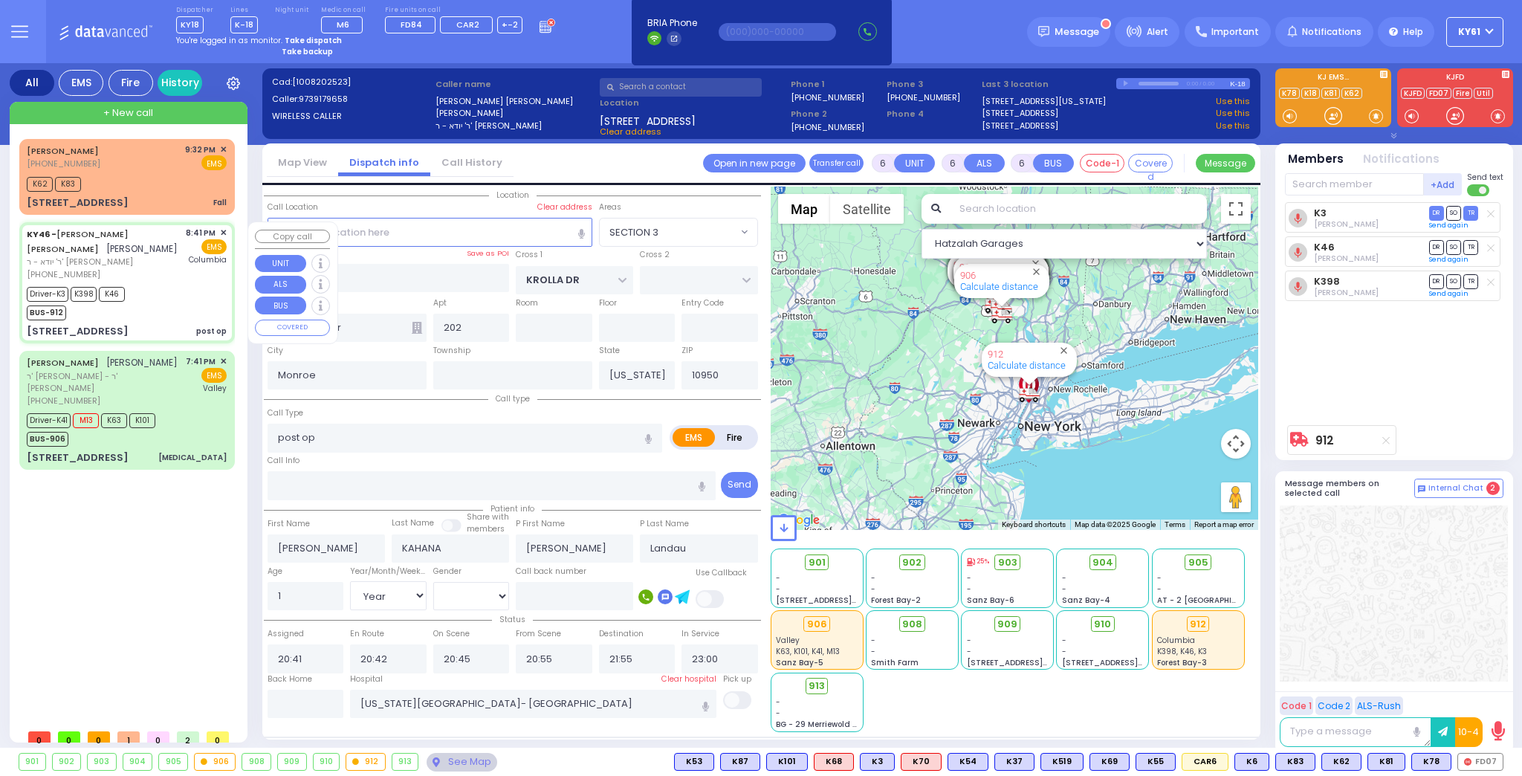
select select "SECTION 3"
select select "Year"
select select "[DEMOGRAPHIC_DATA]"
select select
radio input "true"
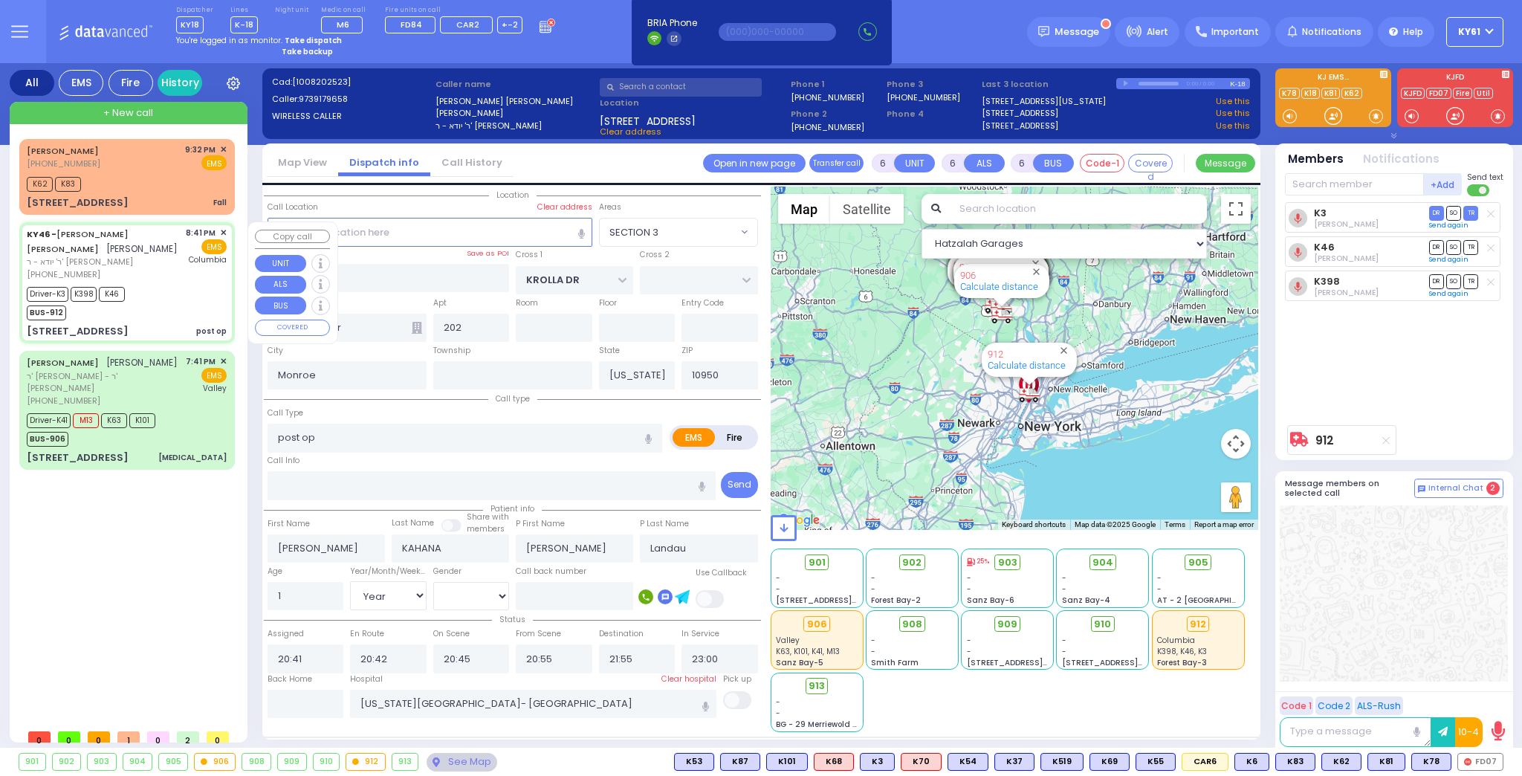
select select "Year"
select select "[DEMOGRAPHIC_DATA]"
select select "Hatzalah Garages"
select select "SECTION 3"
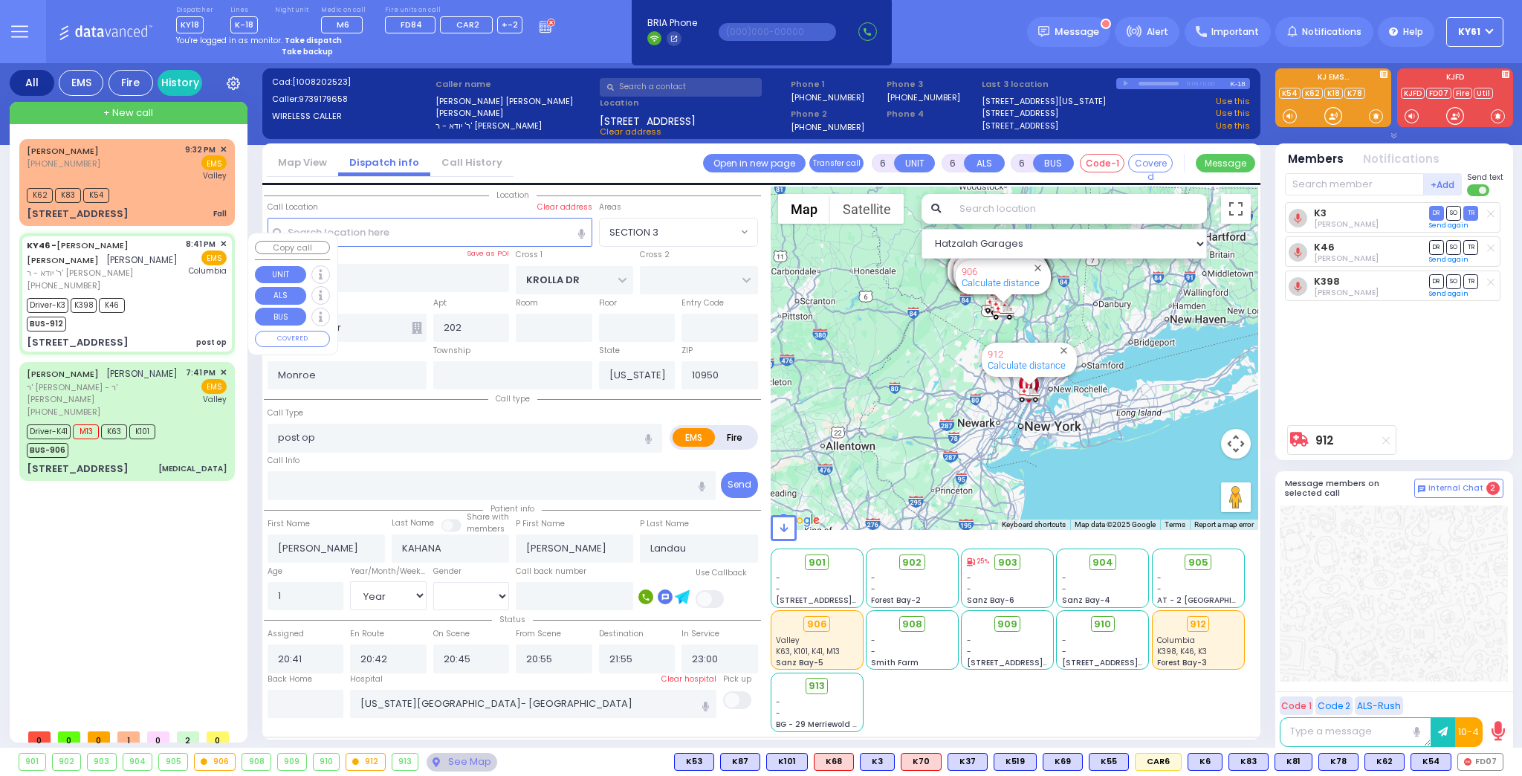
select select
radio input "true"
select select "Year"
select select "[DEMOGRAPHIC_DATA]"
select select "Hatzalah Garages"
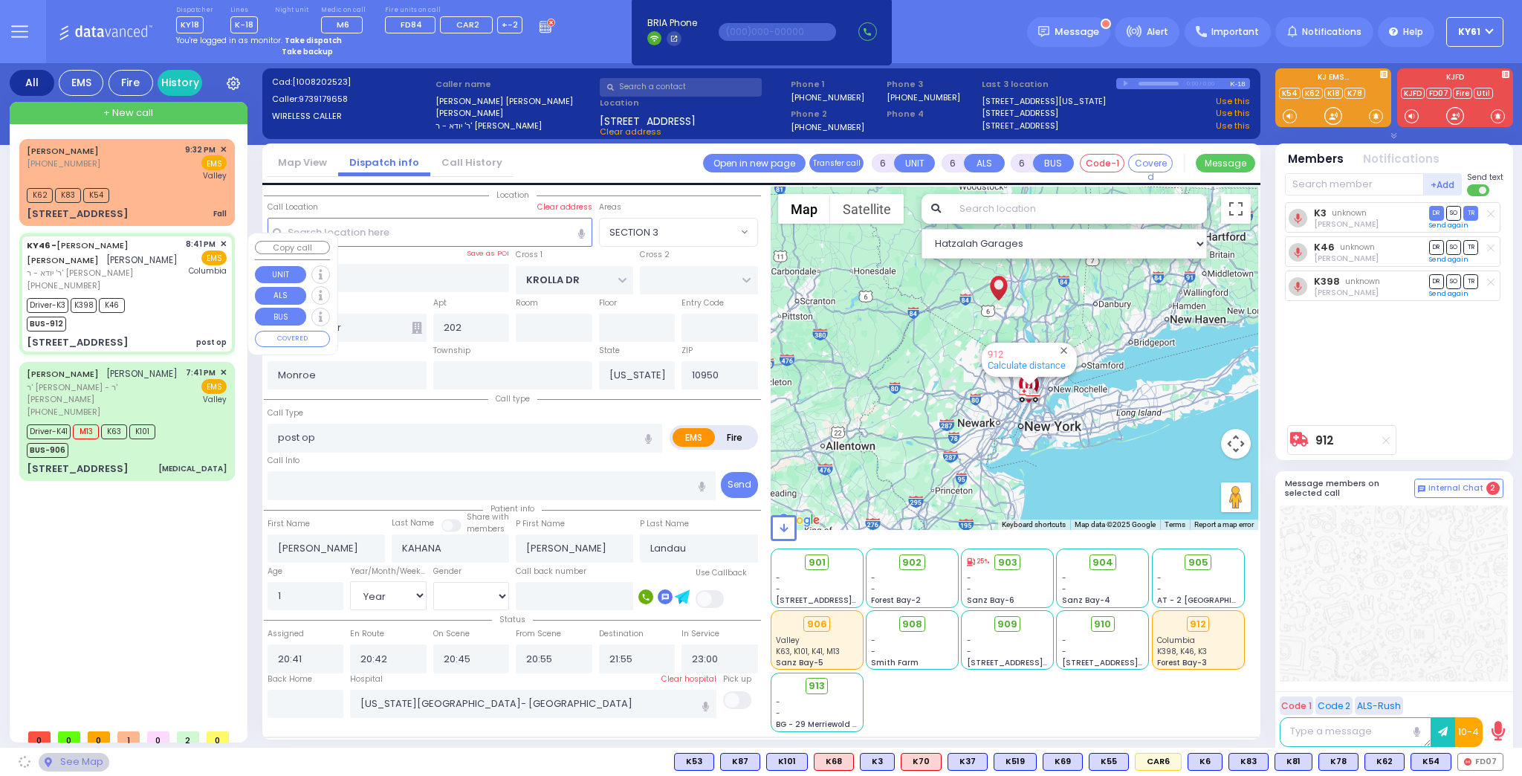
select select "SECTION 3"
select select
radio input "true"
select select "Year"
select select "[DEMOGRAPHIC_DATA]"
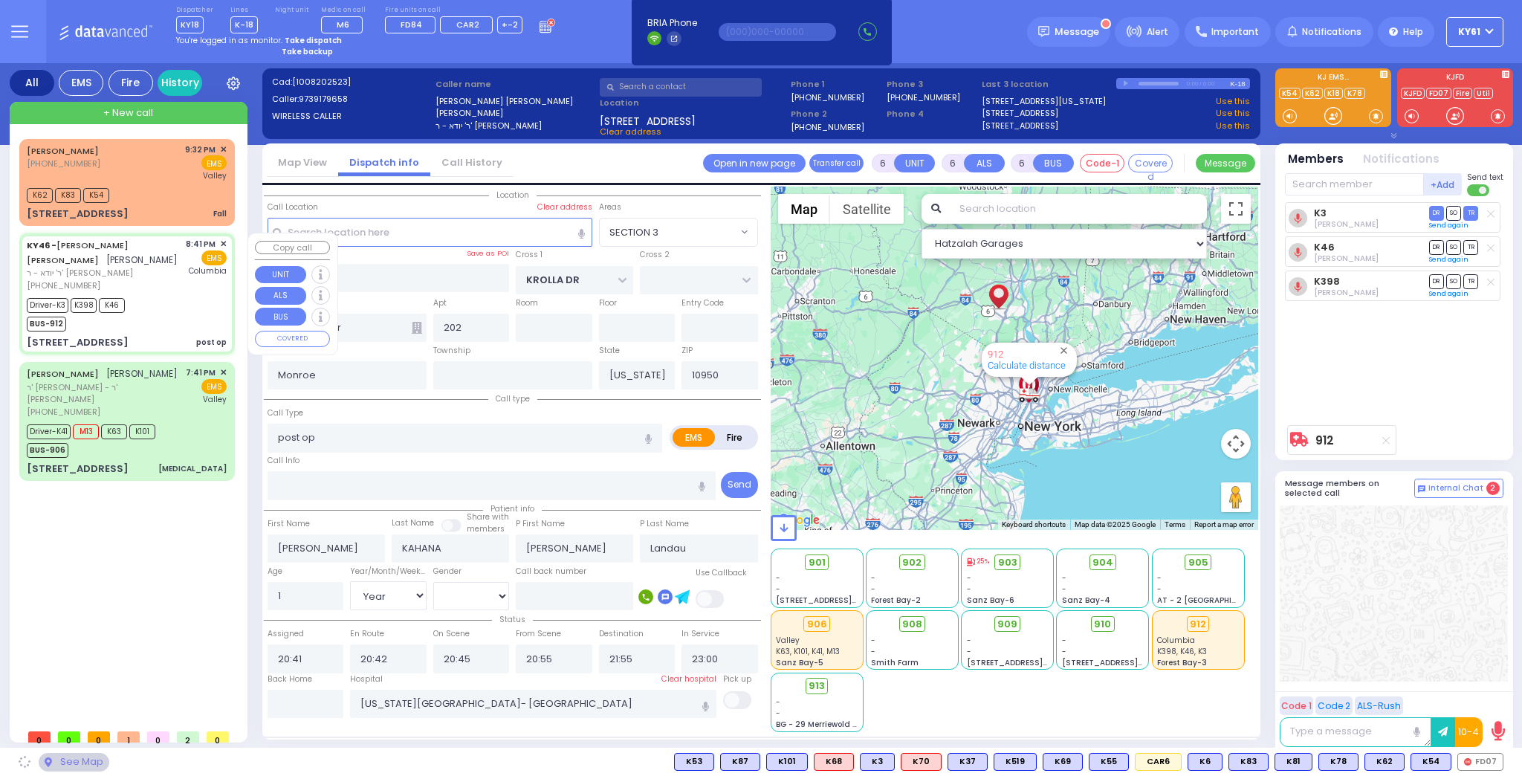
select select "Hatzalah Garages"
select select "SECTION 3"
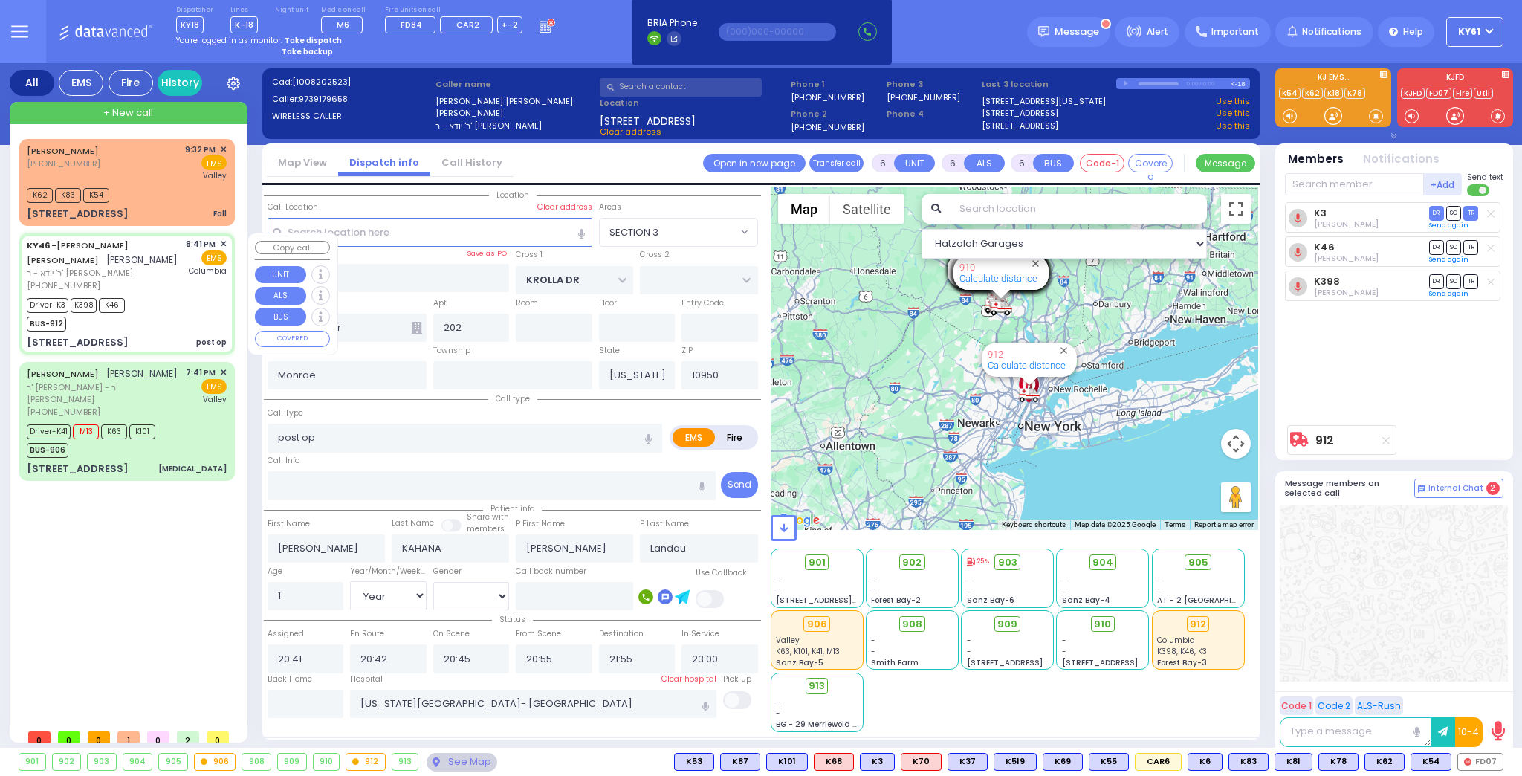
select select
radio input "true"
select select "Year"
select select "[DEMOGRAPHIC_DATA]"
select select "Hatzalah Garages"
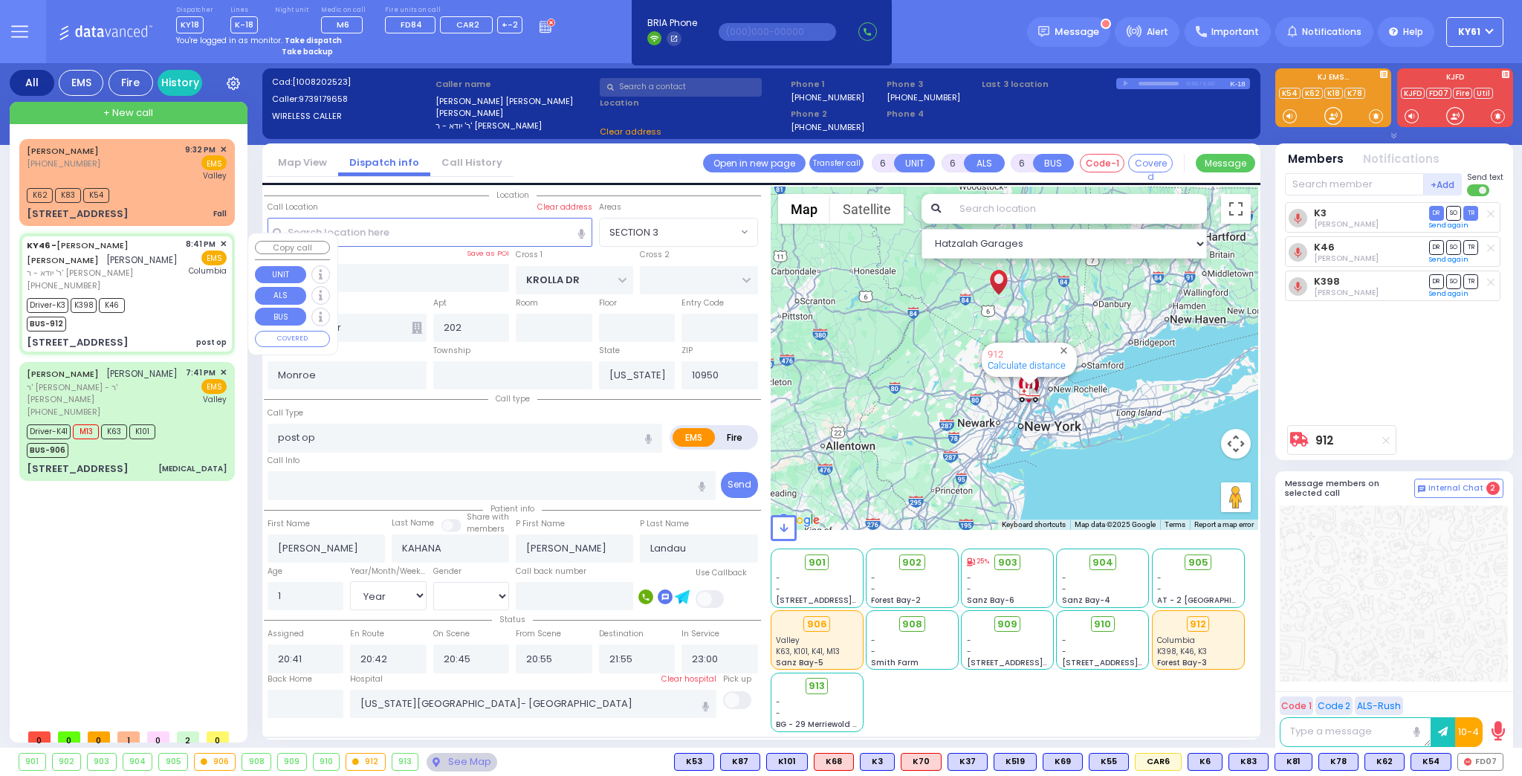
select select
radio input "true"
select select "Year"
select select "[DEMOGRAPHIC_DATA]"
select select "Hatzalah Garages"
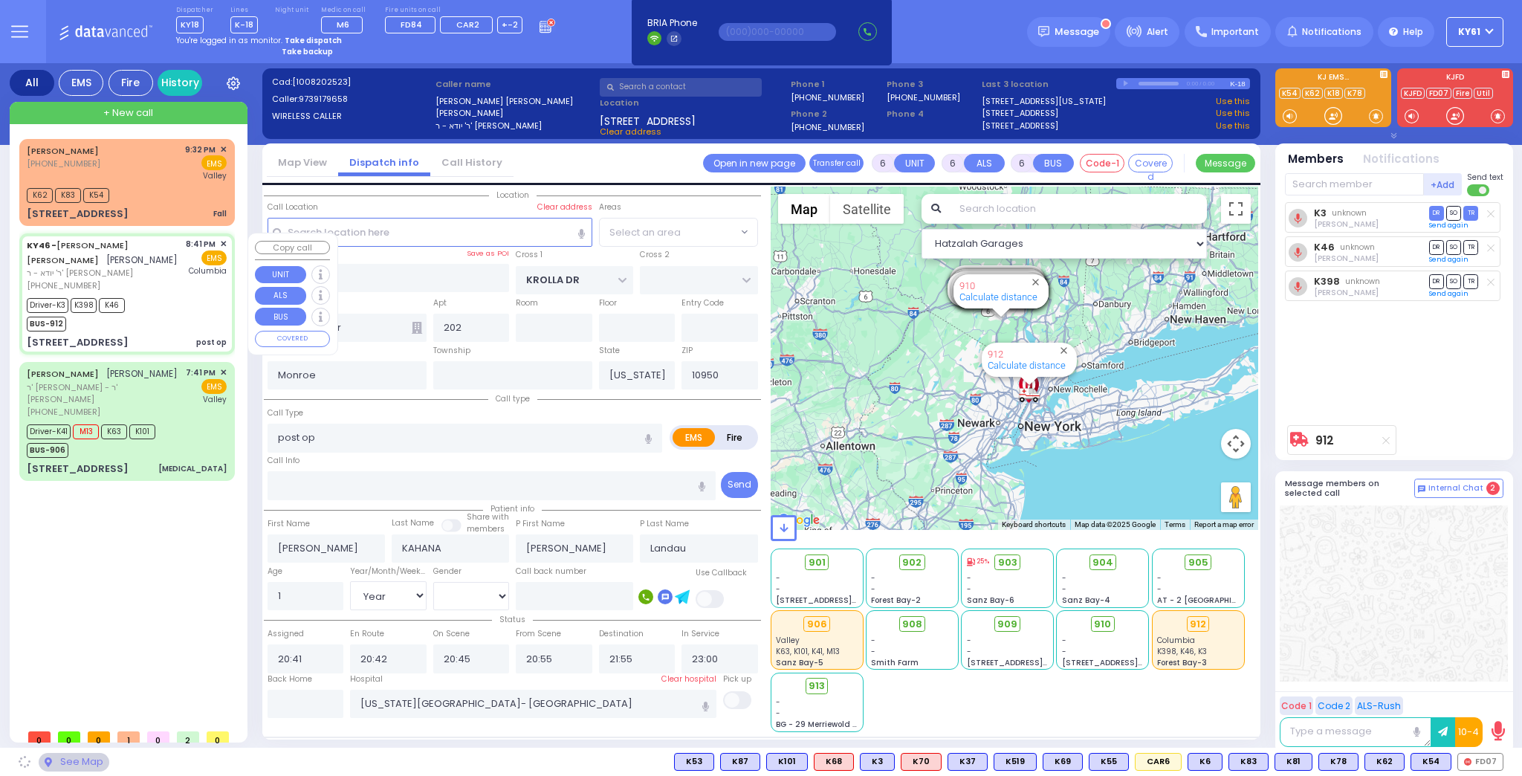
select select "SECTION 3"
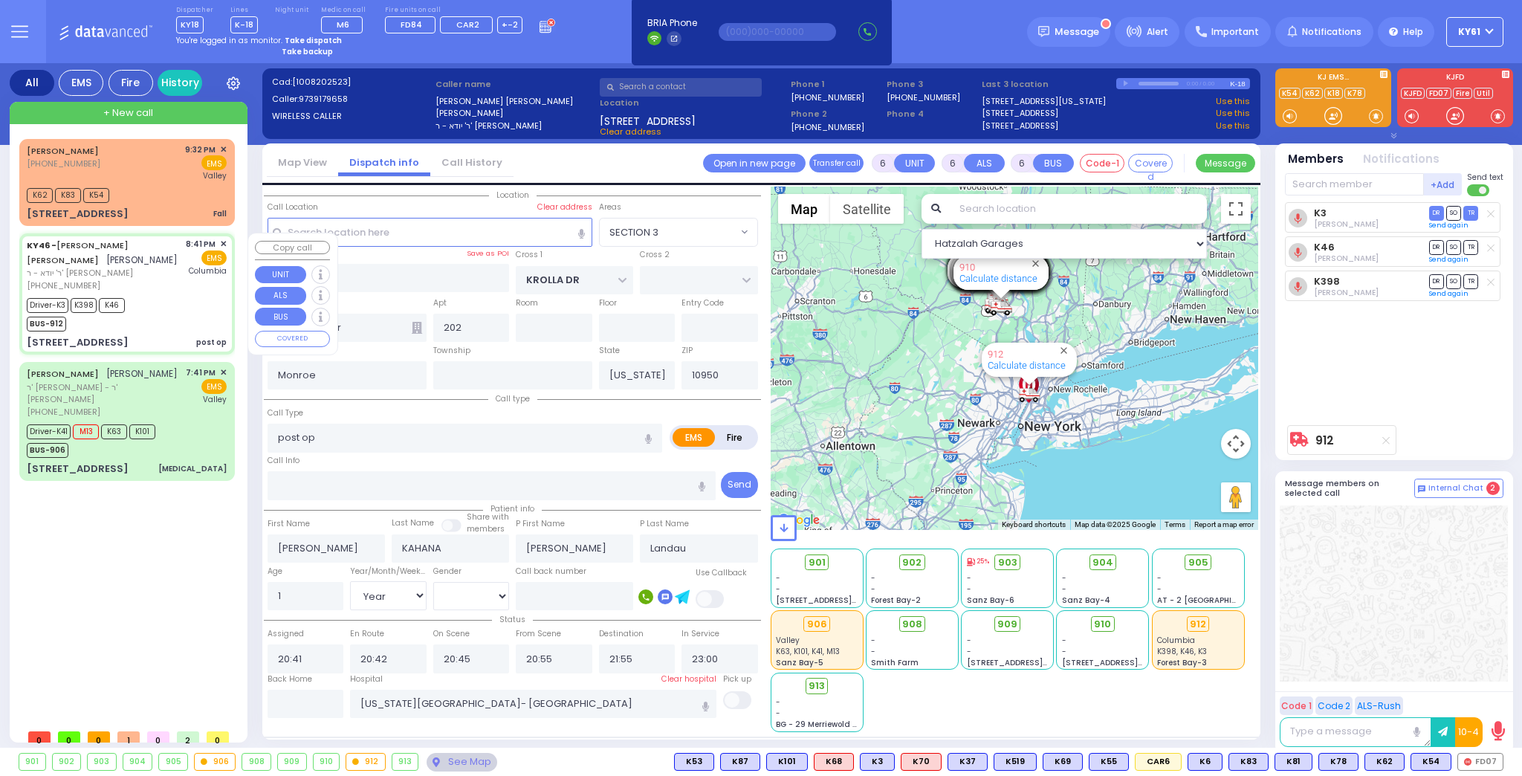
select select
radio input "true"
select select "Year"
select select "[DEMOGRAPHIC_DATA]"
select select "Hatzalah Garages"
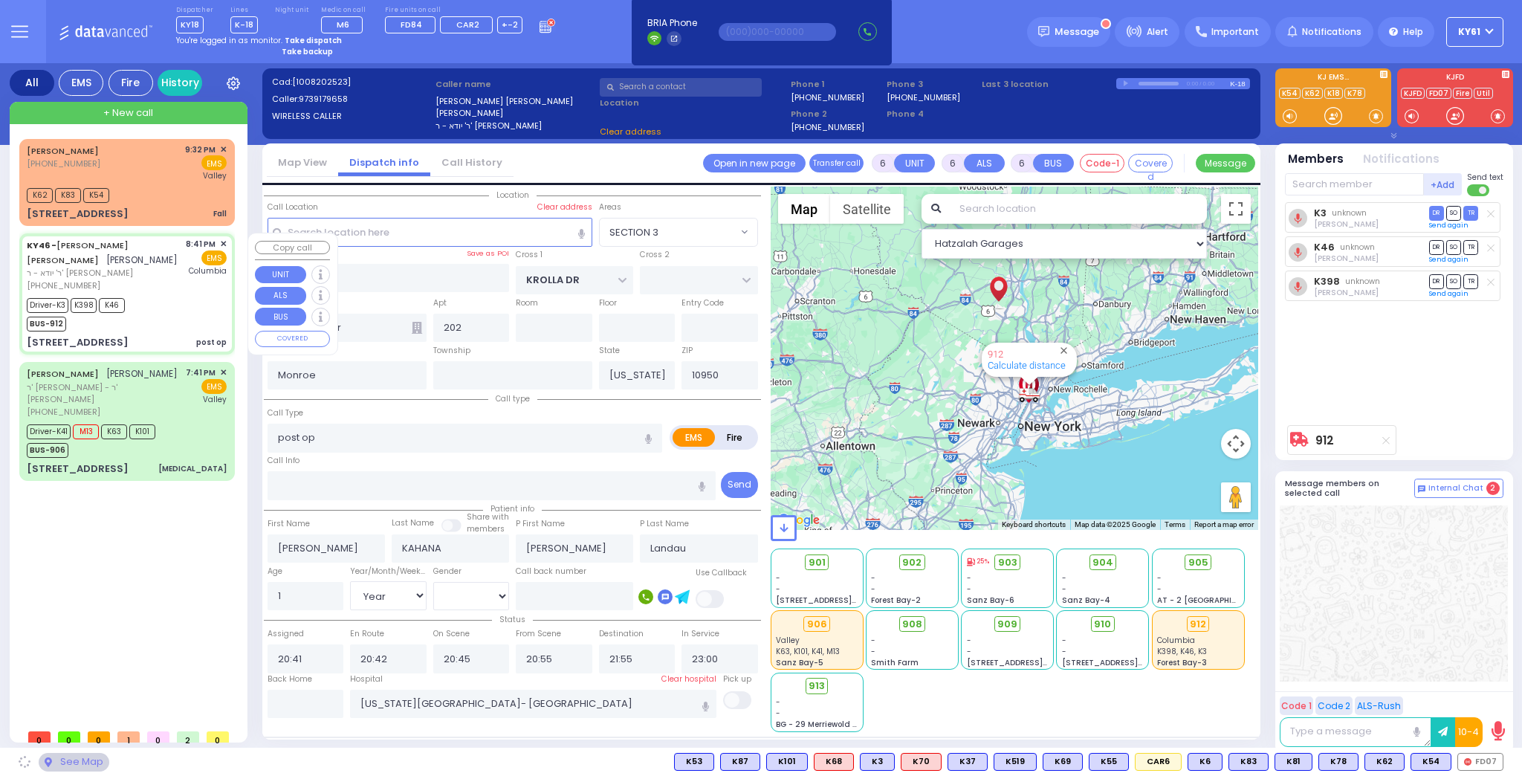
select select "SECTION 3"
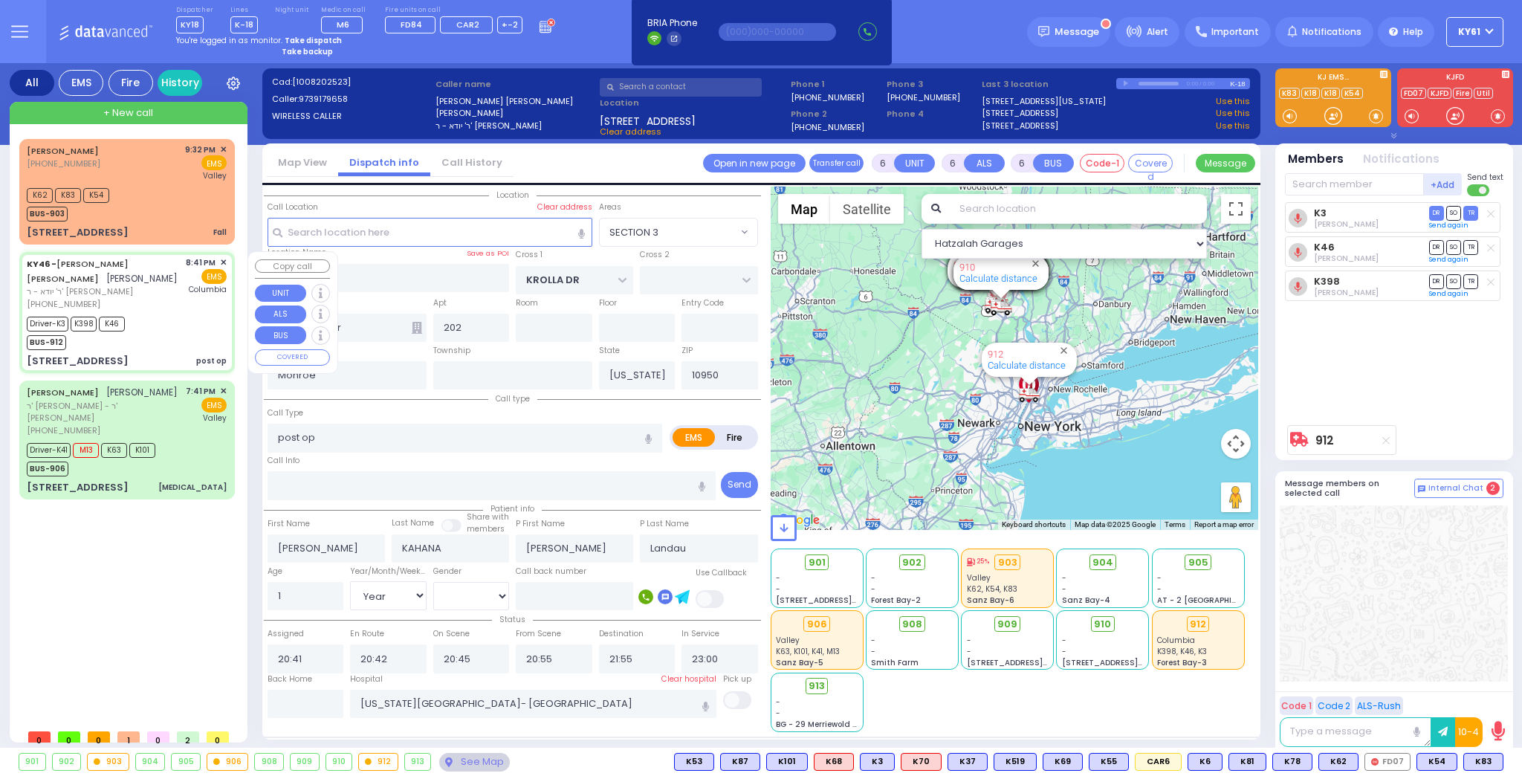
select select
radio input "true"
select select "Year"
select select "[DEMOGRAPHIC_DATA]"
select select "Hatzalah Garages"
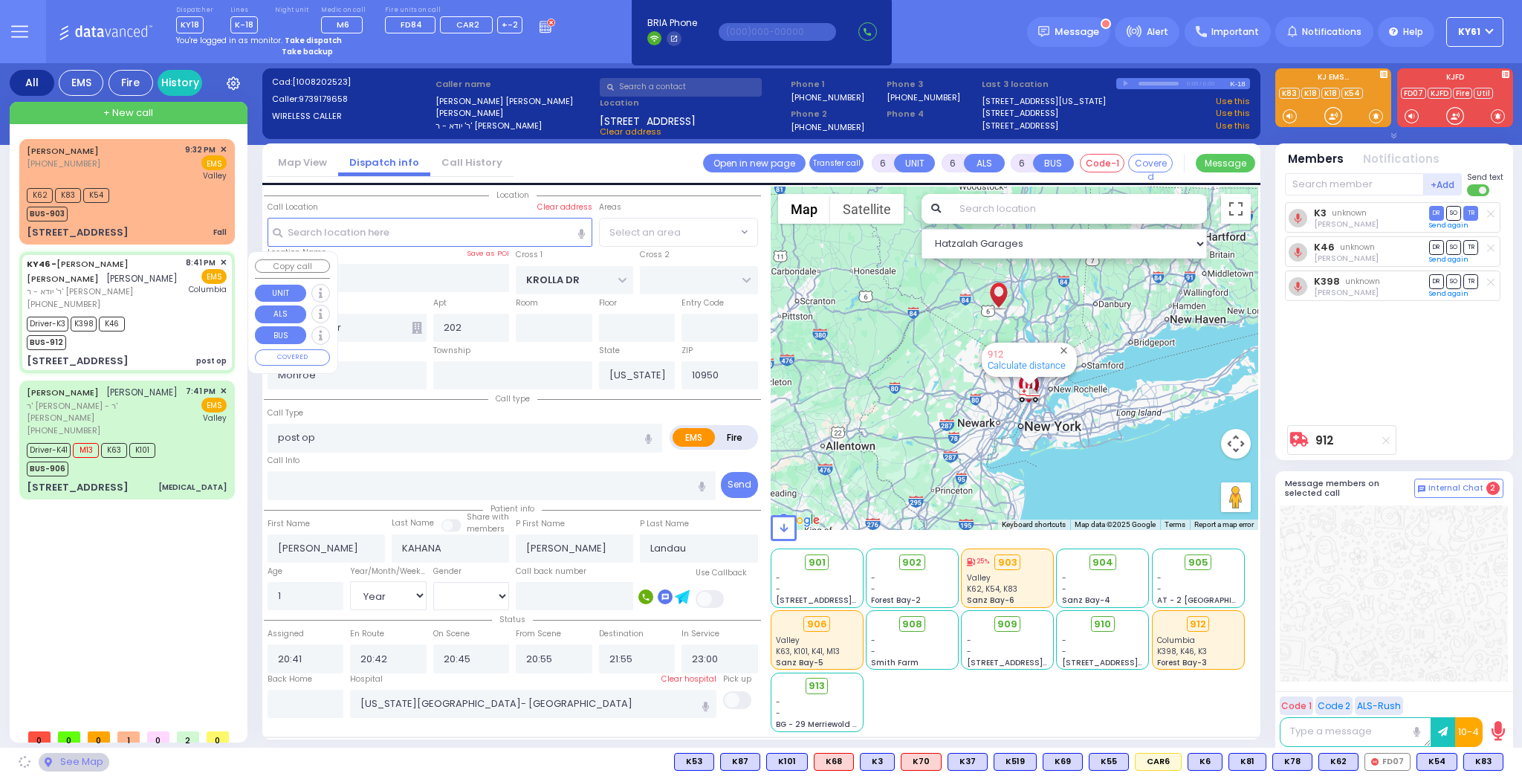
select select "SECTION 3"
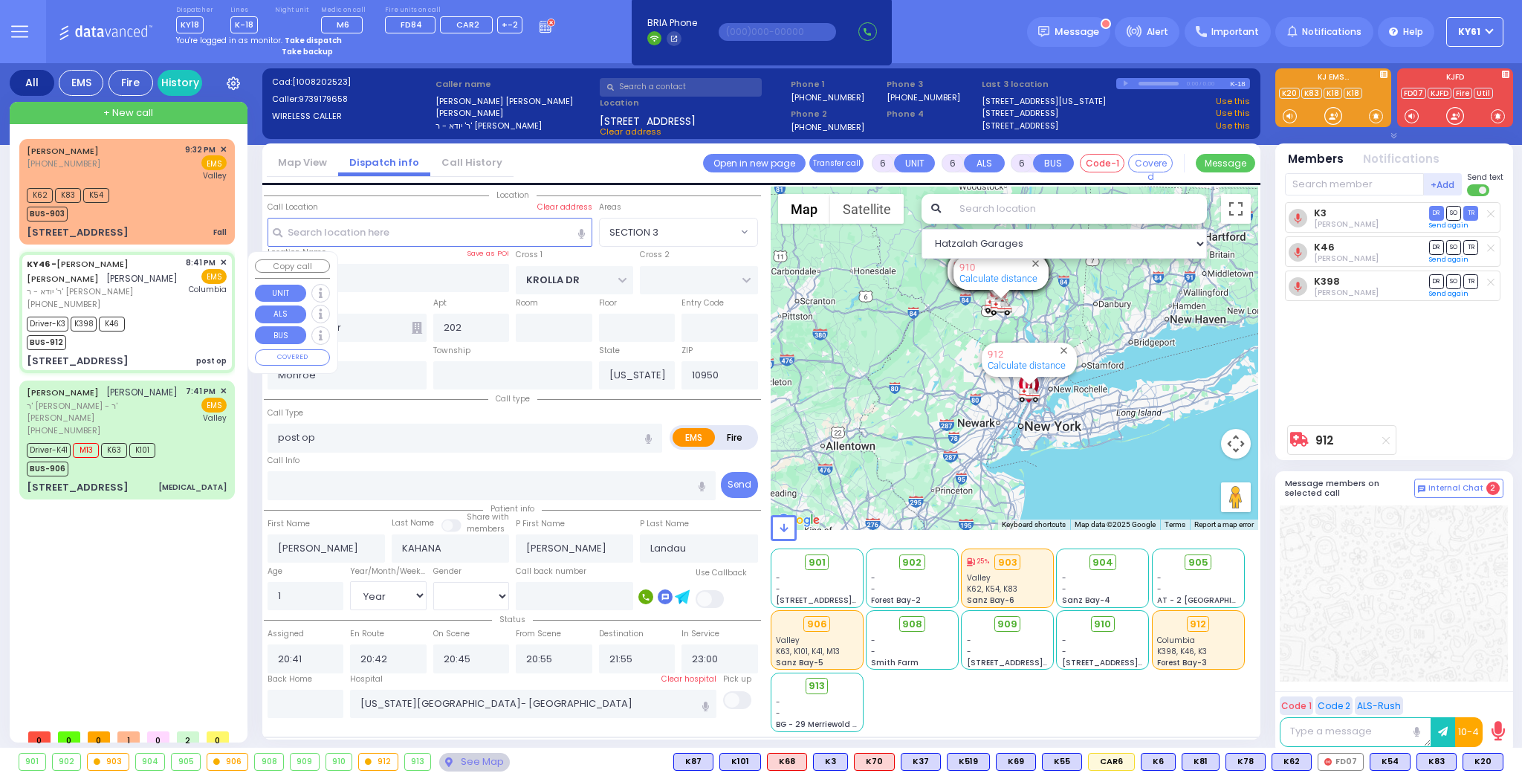
select select
radio input "true"
select select "Year"
select select "[DEMOGRAPHIC_DATA]"
select select "Hatzalah Garages"
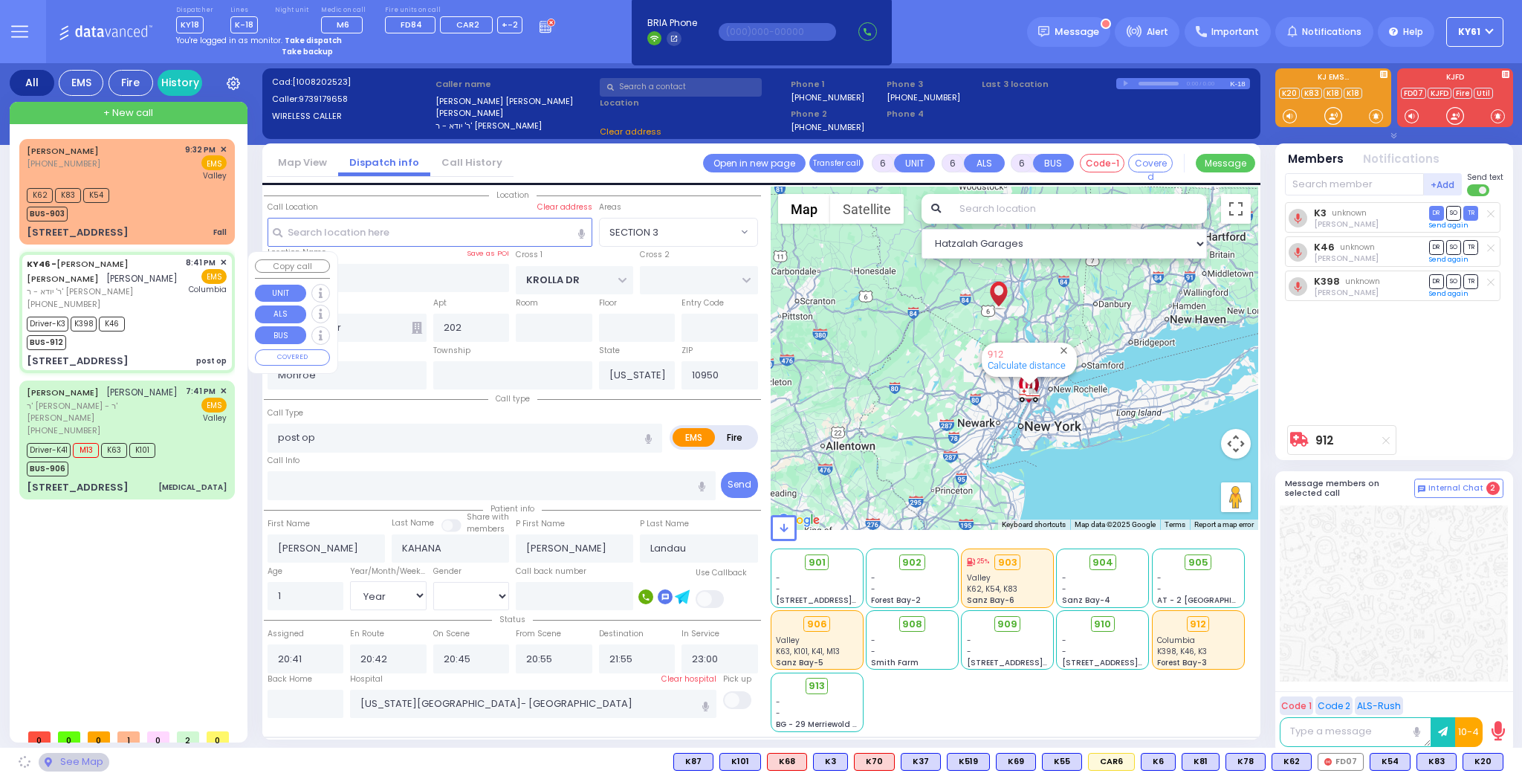
select select "SECTION 3"
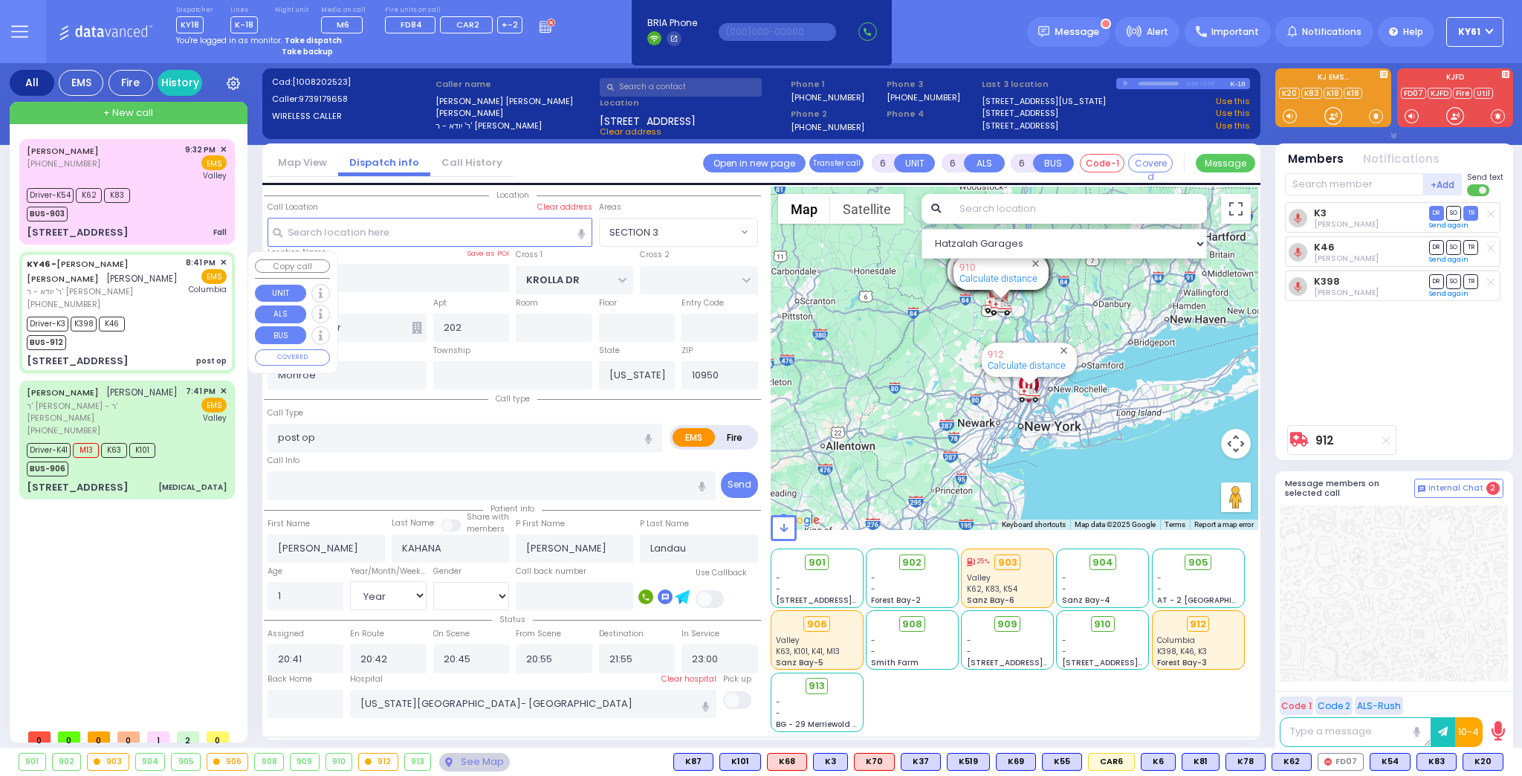
select select
radio input "true"
select select "Year"
select select "[DEMOGRAPHIC_DATA]"
select select "Hatzalah Garages"
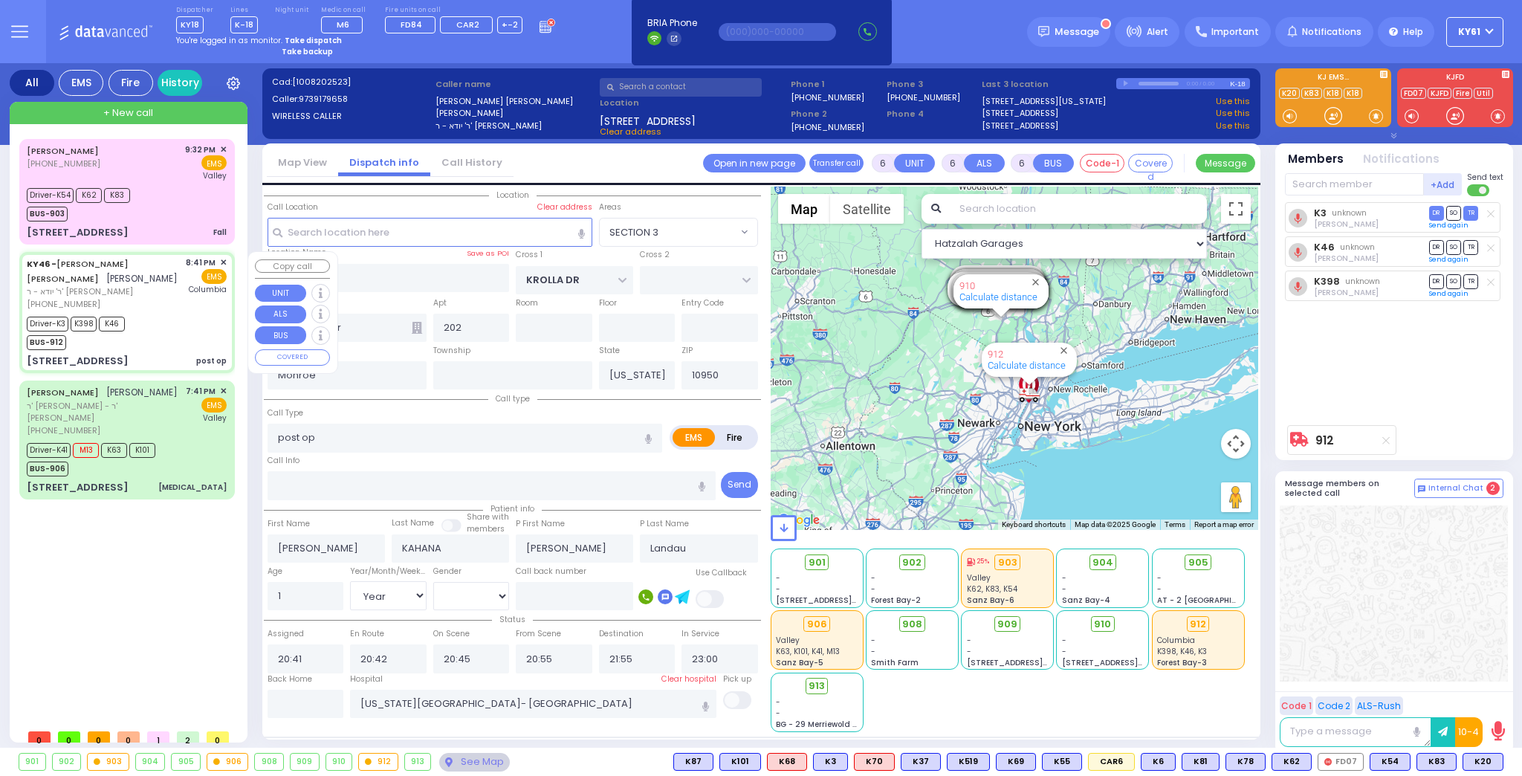
select select "SECTION 3"
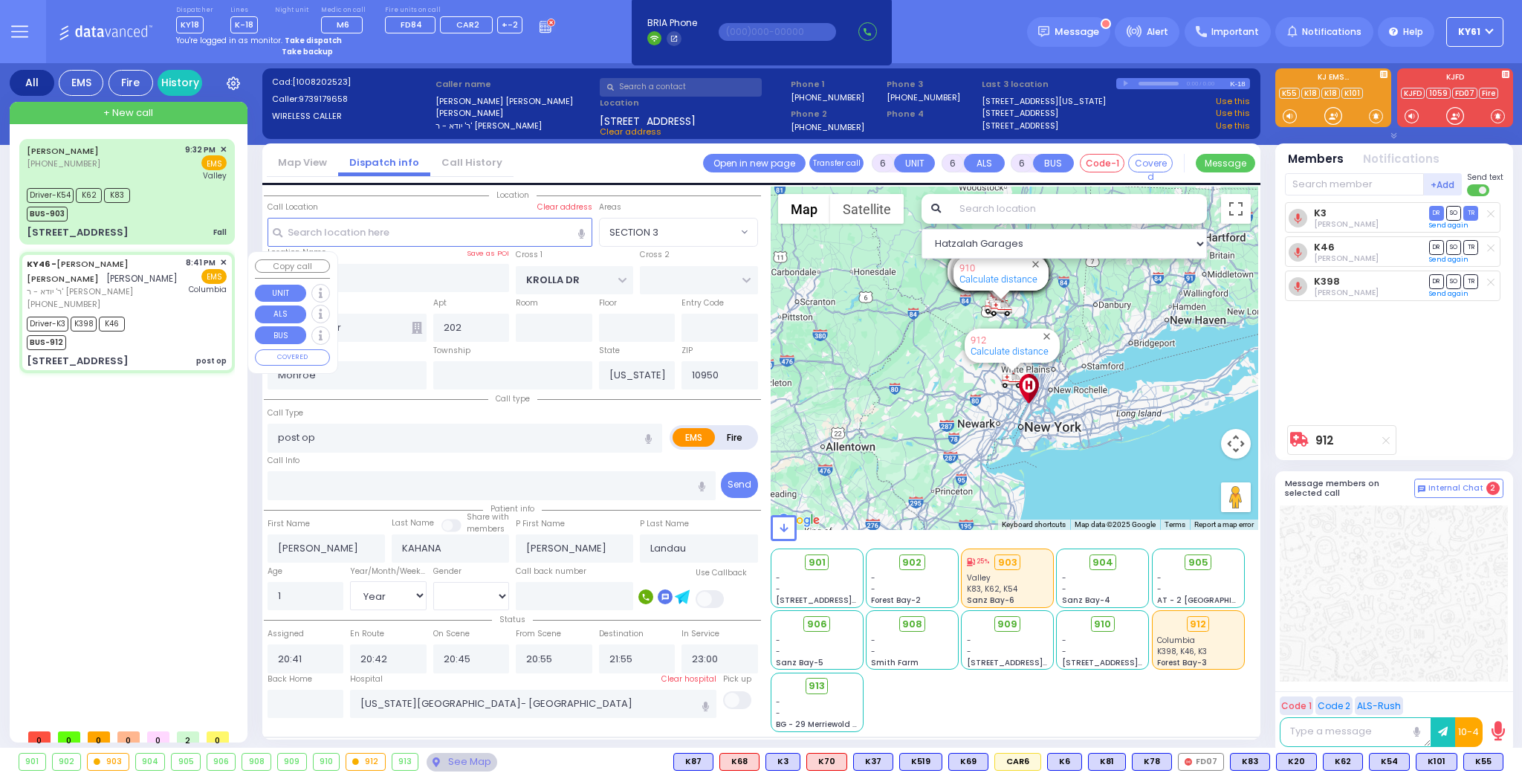
select select "SECTION 3"
select select "Year"
select select "[DEMOGRAPHIC_DATA]"
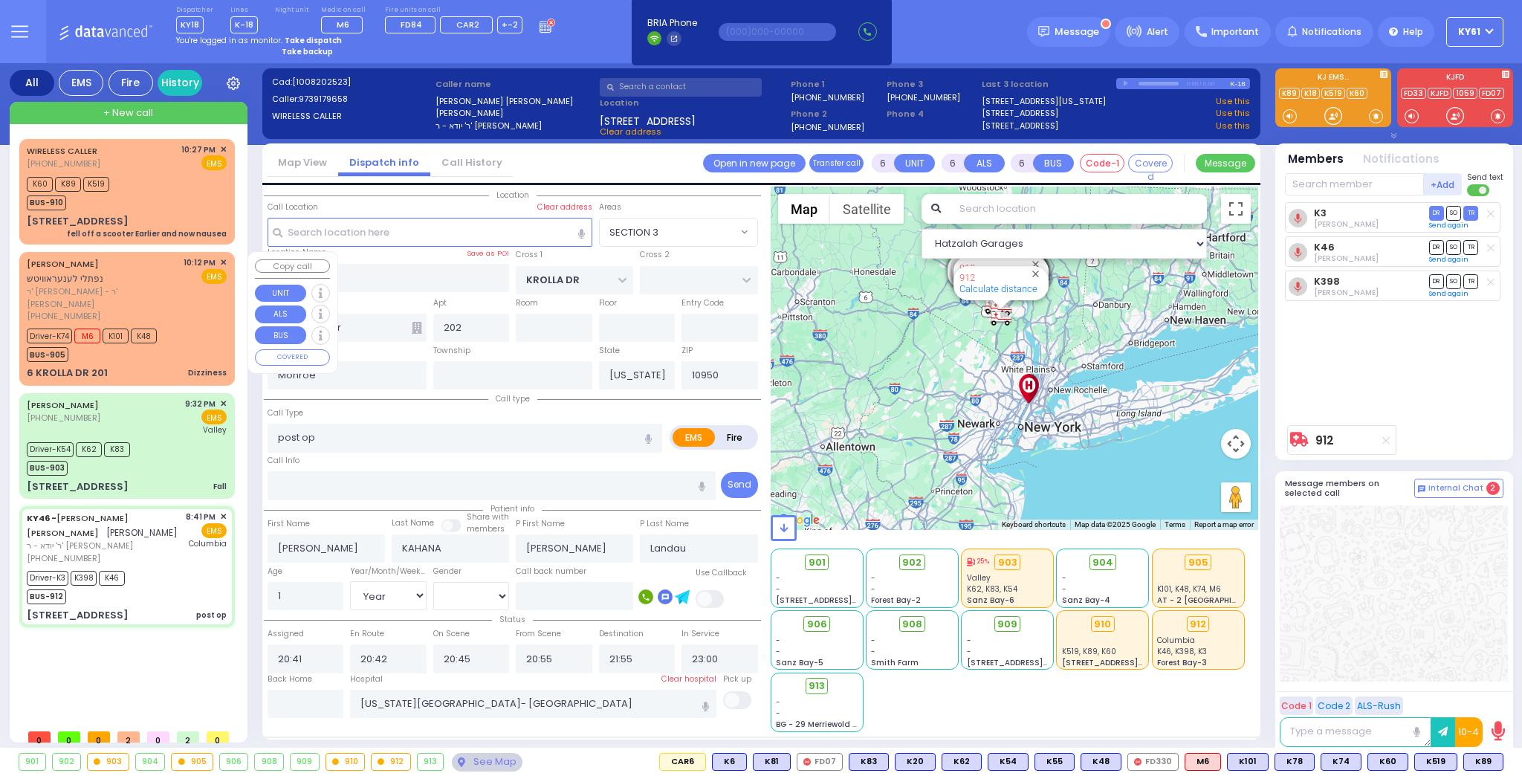
select select "SECTION 3"
select select "Year"
select select "[DEMOGRAPHIC_DATA]"
